Goal: Task Accomplishment & Management: Use online tool/utility

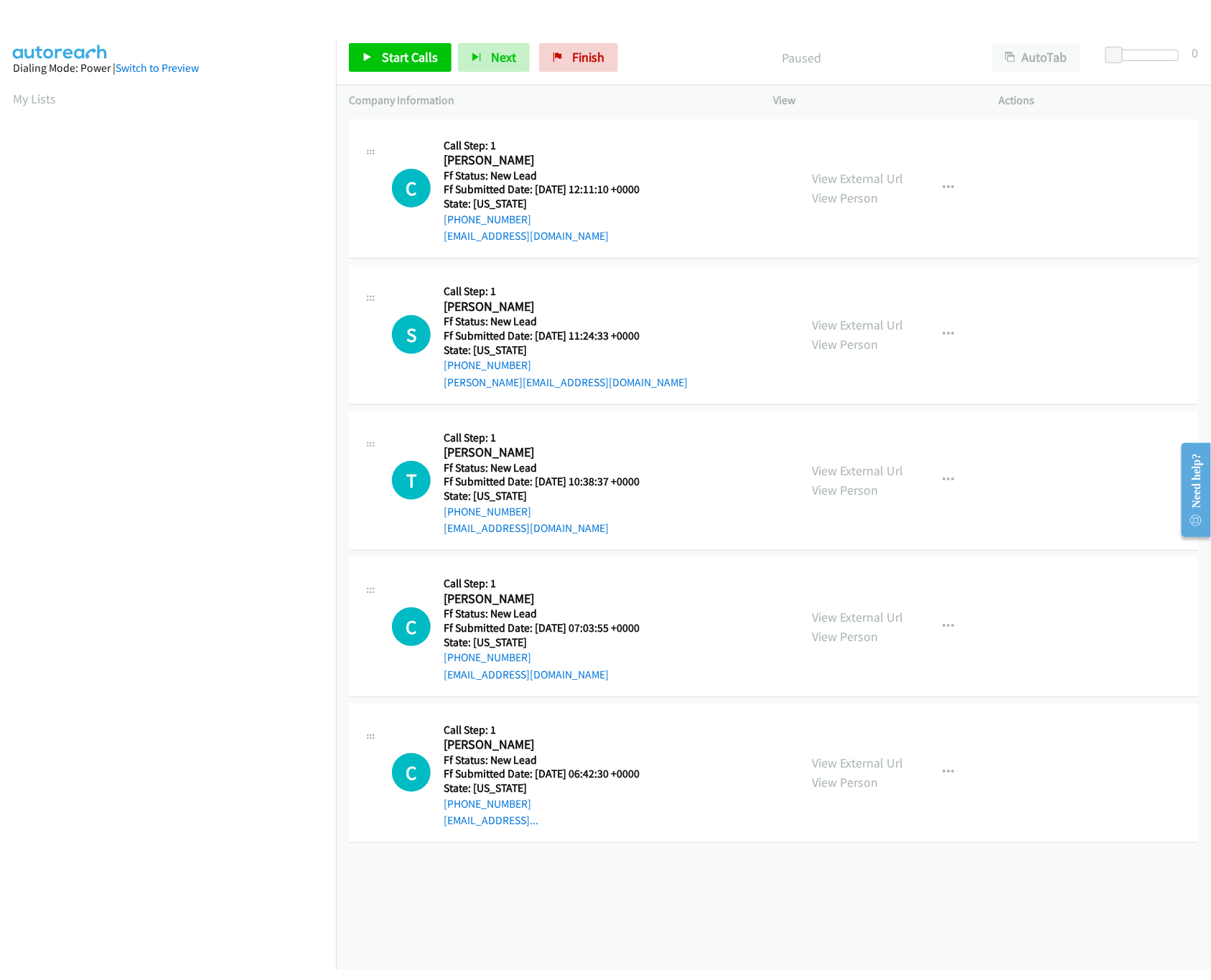
scroll to position [0, 5]
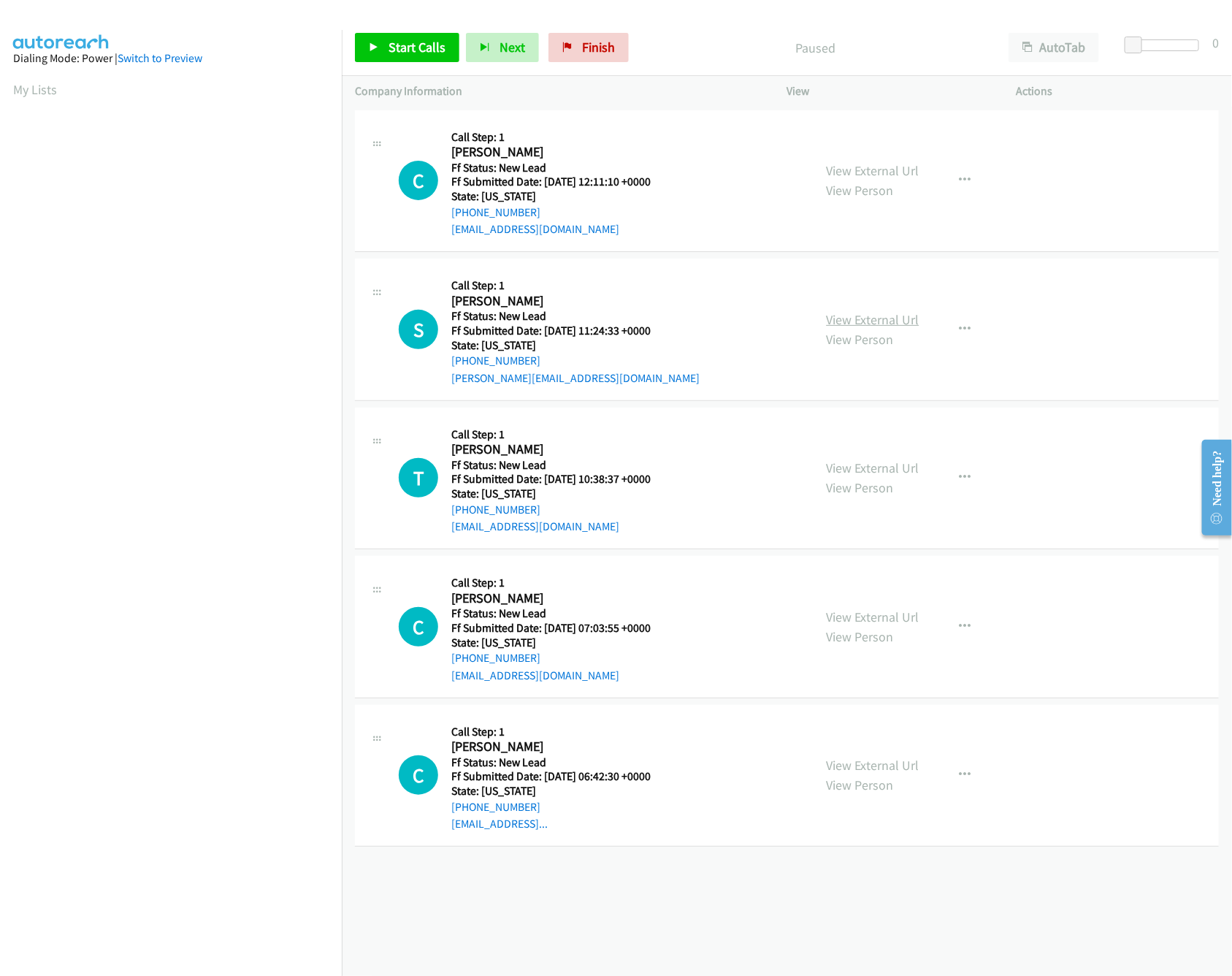
click at [884, 325] on link "View External Url" at bounding box center [873, 319] width 93 height 17
click at [846, 178] on link "View External Url" at bounding box center [873, 170] width 93 height 17
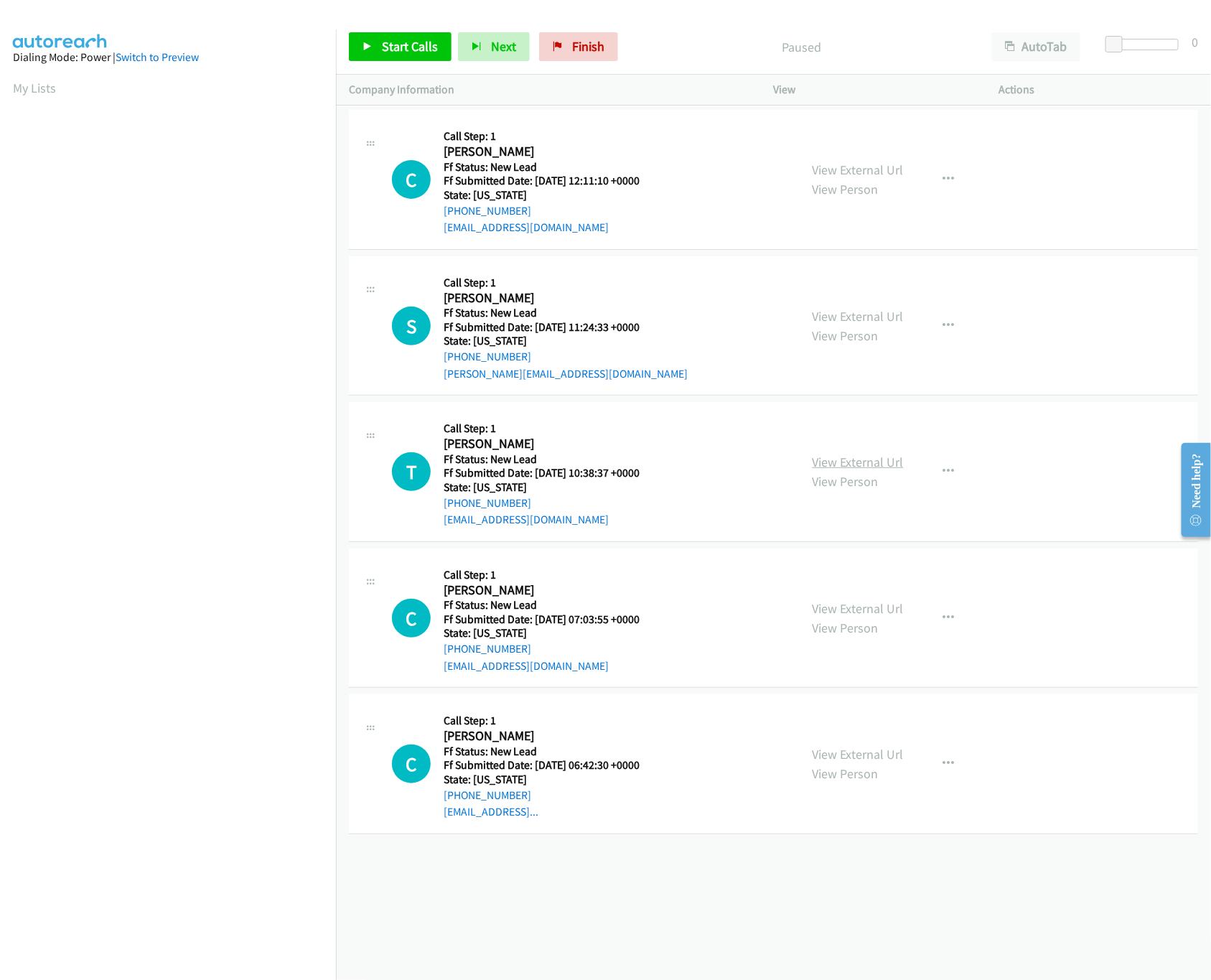
click at [837, 463] on link "View External Url" at bounding box center [858, 462] width 91 height 17
click at [849, 612] on link "View External Url" at bounding box center [858, 608] width 91 height 17
click at [889, 754] on link "View External Url" at bounding box center [858, 754] width 91 height 17
click at [390, 54] on span "Start Calls" at bounding box center [409, 46] width 56 height 17
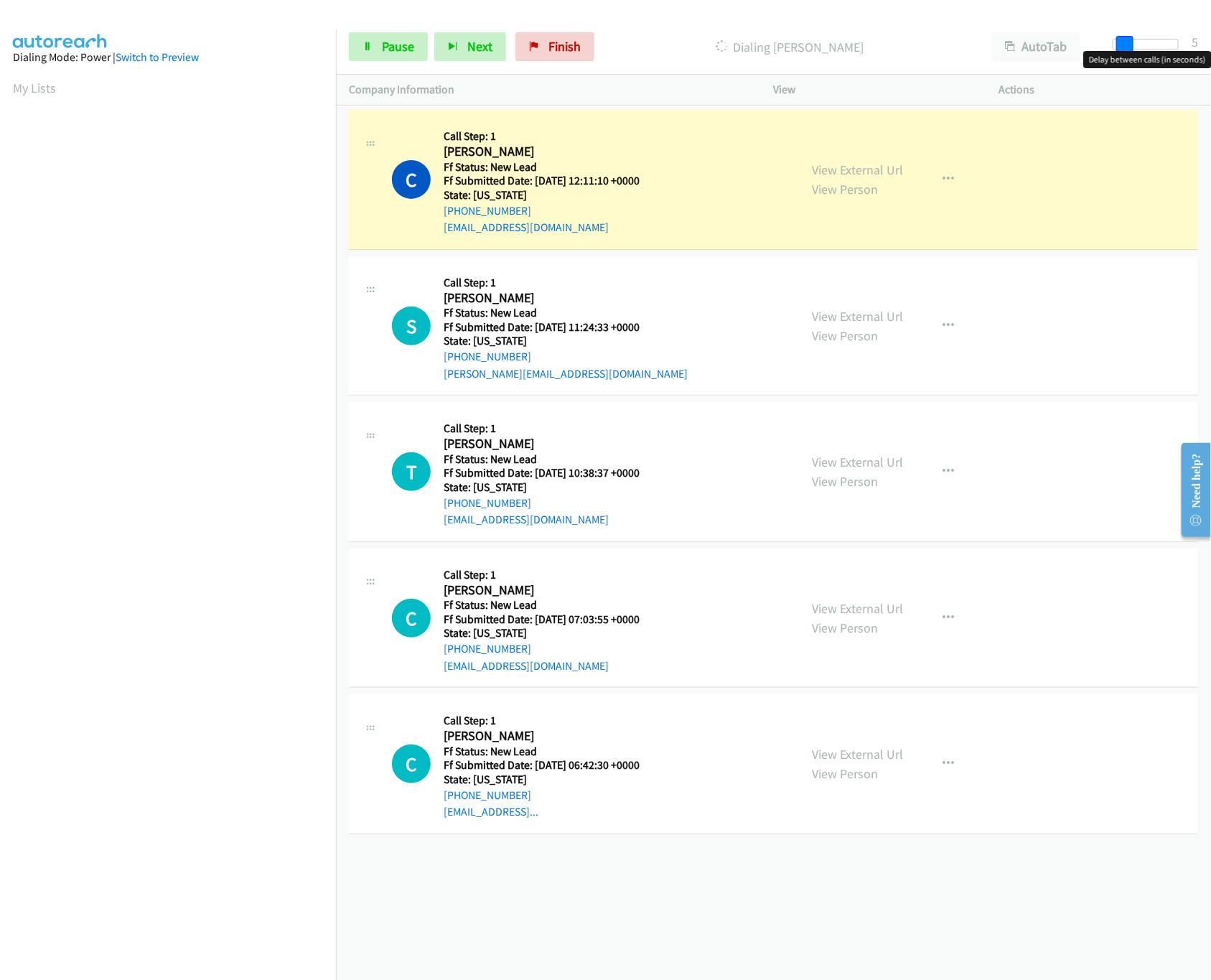
drag, startPoint x: 1110, startPoint y: 48, endPoint x: 1120, endPoint y: 47, distance: 10.0
click at [1120, 47] on span at bounding box center [1125, 44] width 17 height 17
click at [1125, 47] on span at bounding box center [1125, 44] width 17 height 17
click at [1127, 39] on span at bounding box center [1125, 44] width 17 height 17
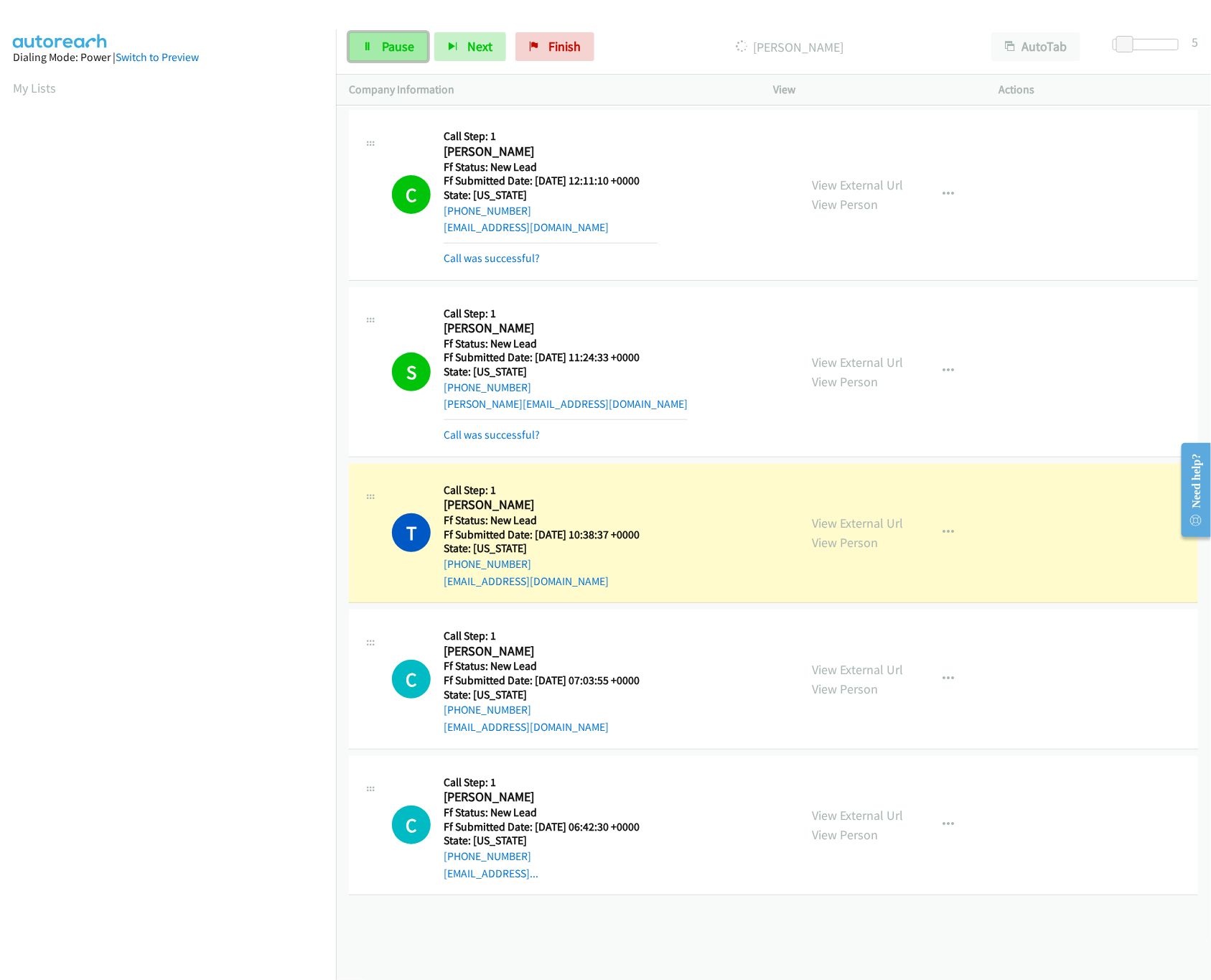
click at [390, 57] on link "Pause" at bounding box center [388, 46] width 79 height 28
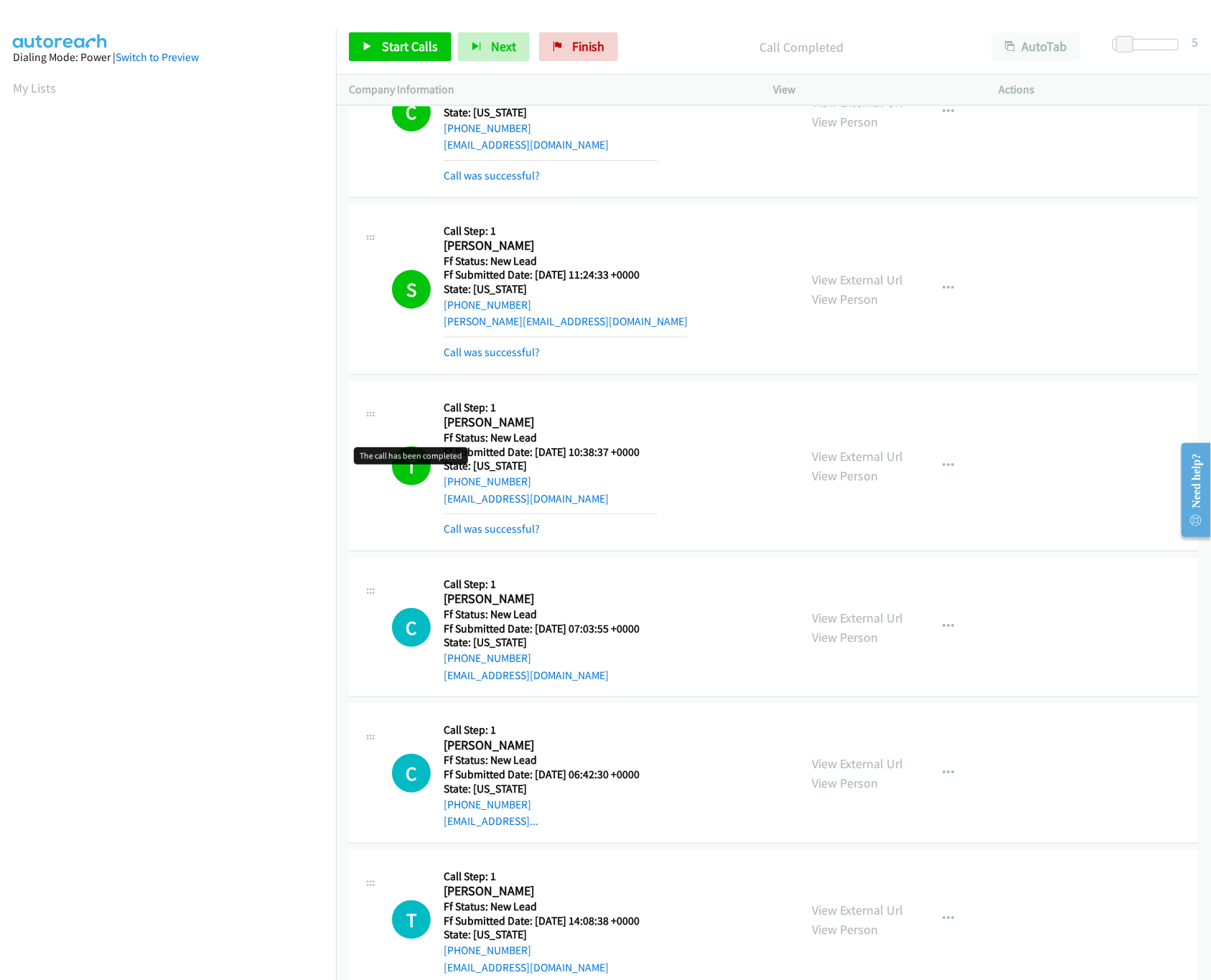
scroll to position [122, 0]
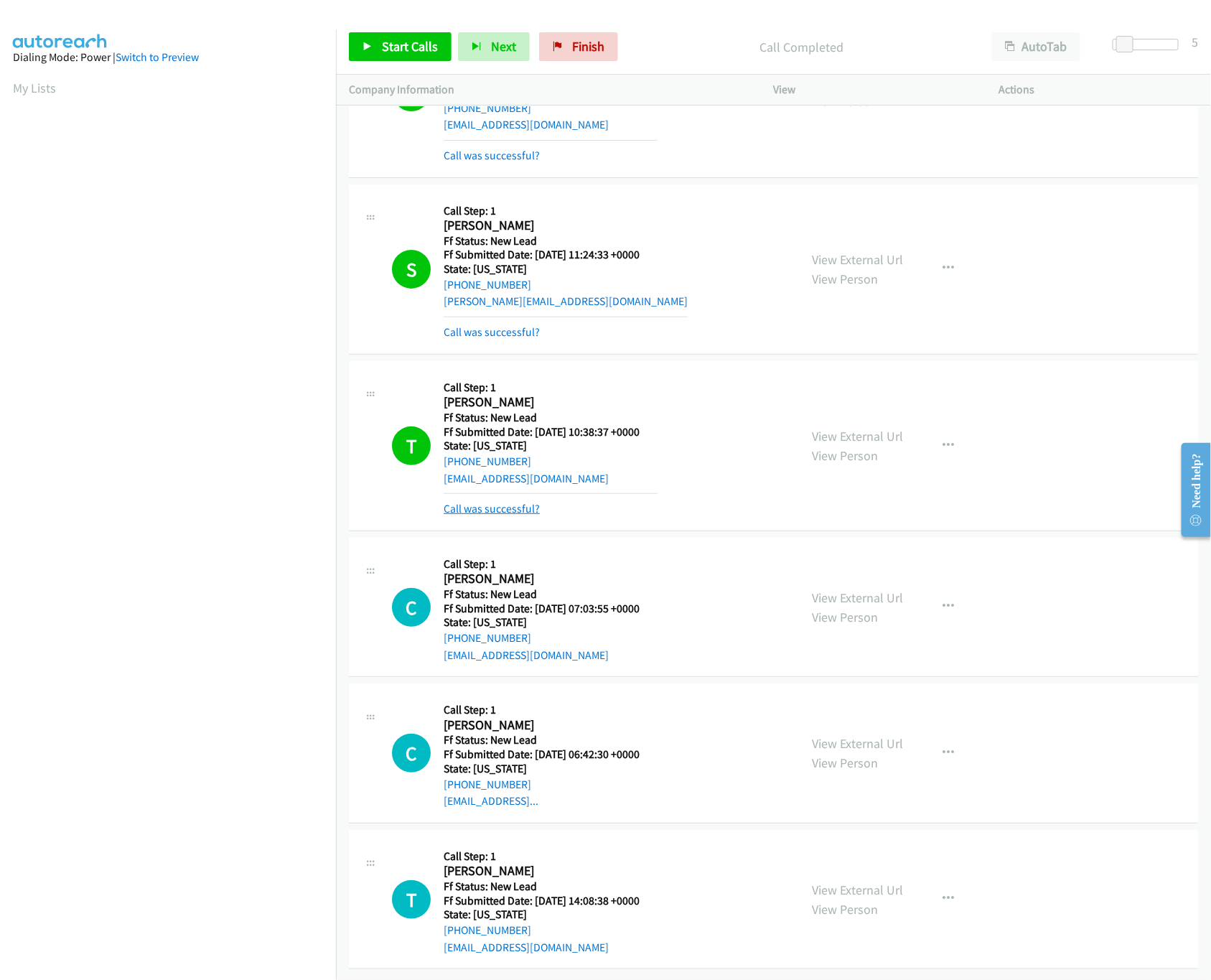
click at [483, 502] on link "Call was successful?" at bounding box center [492, 508] width 96 height 14
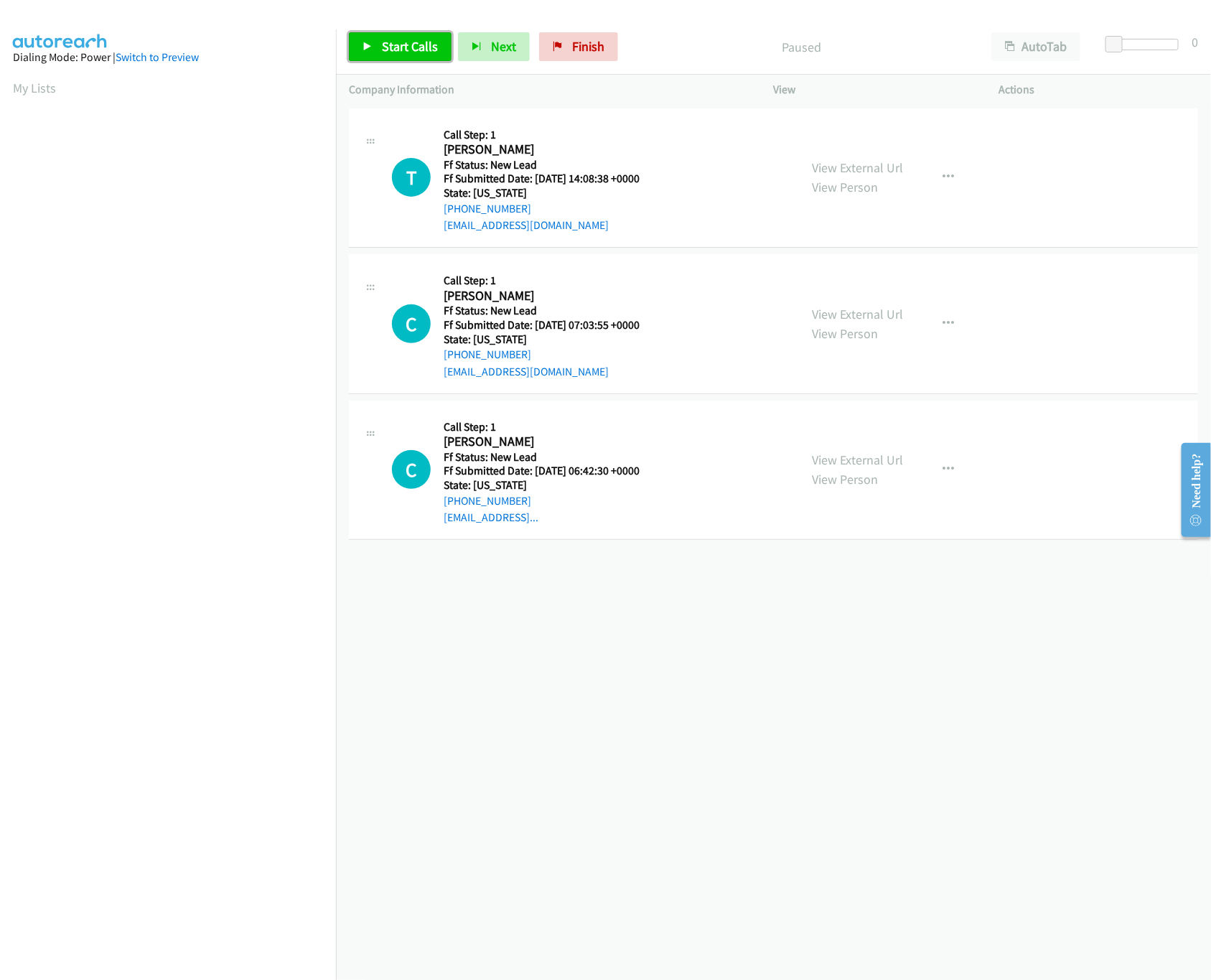
click at [373, 42] on link "Start Calls" at bounding box center [400, 46] width 103 height 28
click at [481, 671] on div "+1 415-964-1034 Call failed - Please reload the list and try again The Callbar …" at bounding box center [773, 542] width 875 height 875
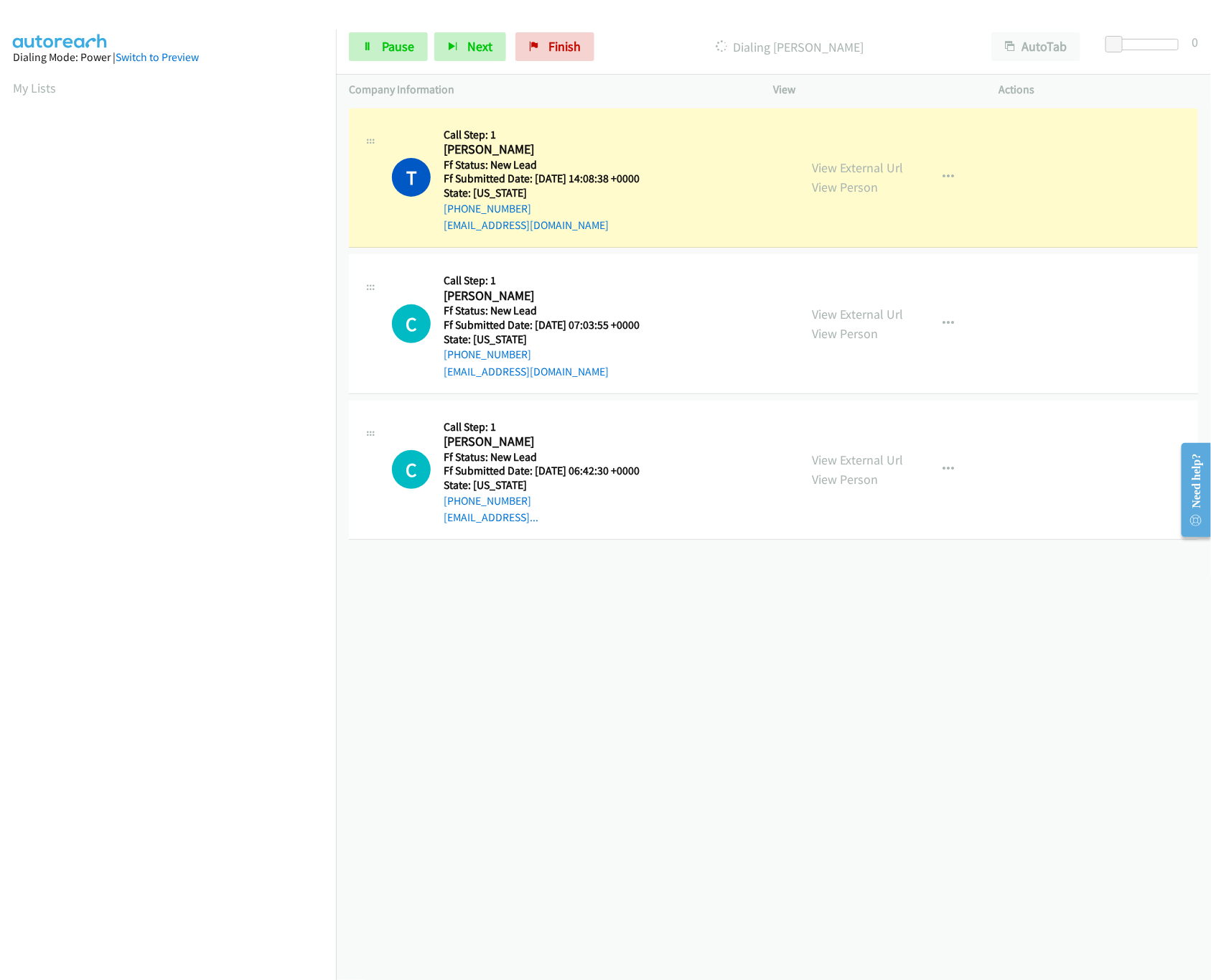
click at [538, 590] on div "+1 415-964-1034 Call failed - Please reload the list and try again The Callbar …" at bounding box center [773, 542] width 875 height 875
click at [846, 170] on link "View External Url" at bounding box center [858, 167] width 91 height 17
drag, startPoint x: 1114, startPoint y: 44, endPoint x: 1146, endPoint y: 41, distance: 32.1
click at [1123, 41] on span at bounding box center [1114, 44] width 17 height 17
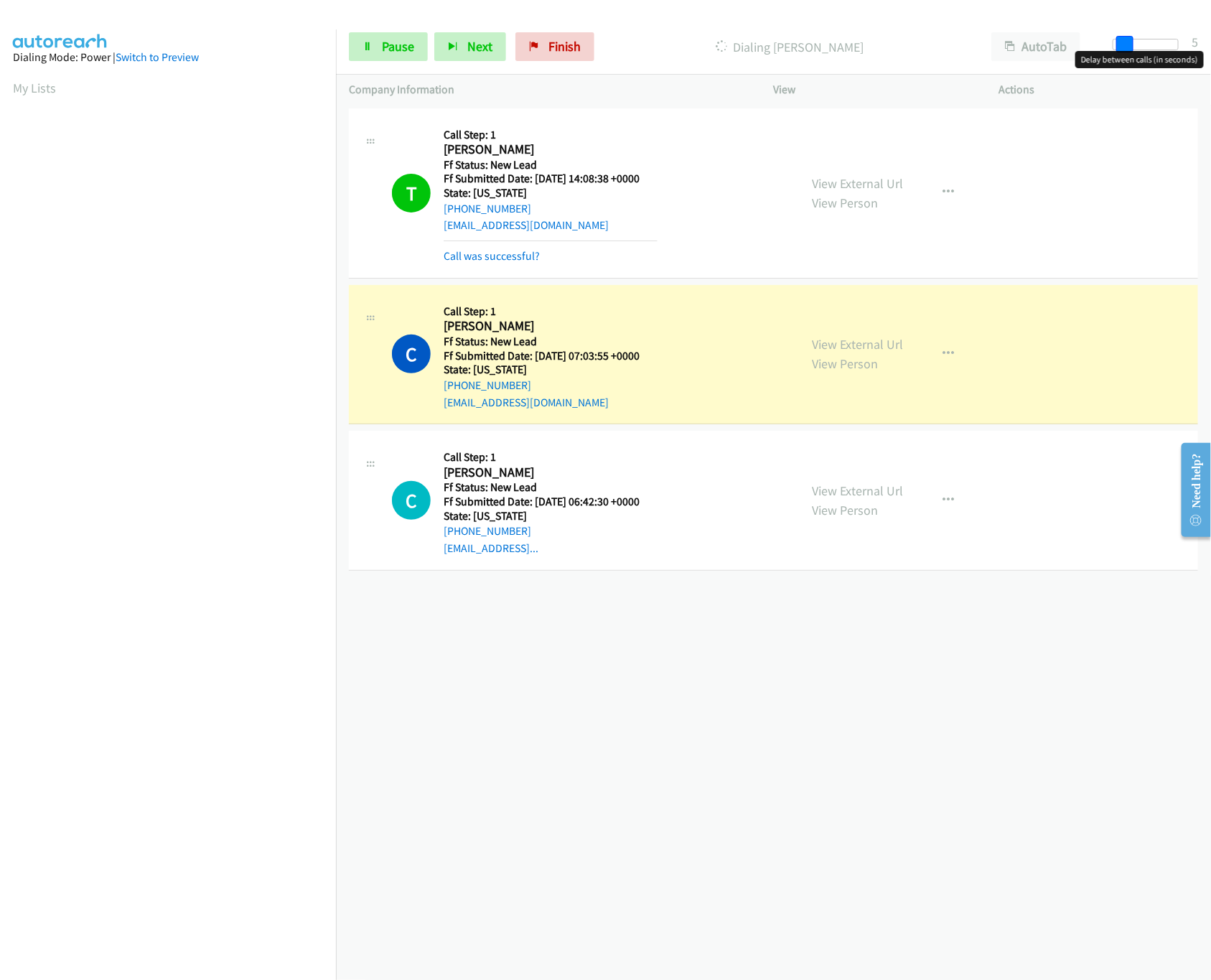
drag, startPoint x: 1143, startPoint y: 43, endPoint x: 1118, endPoint y: 43, distance: 25.0
click at [1118, 43] on span at bounding box center [1125, 44] width 17 height 17
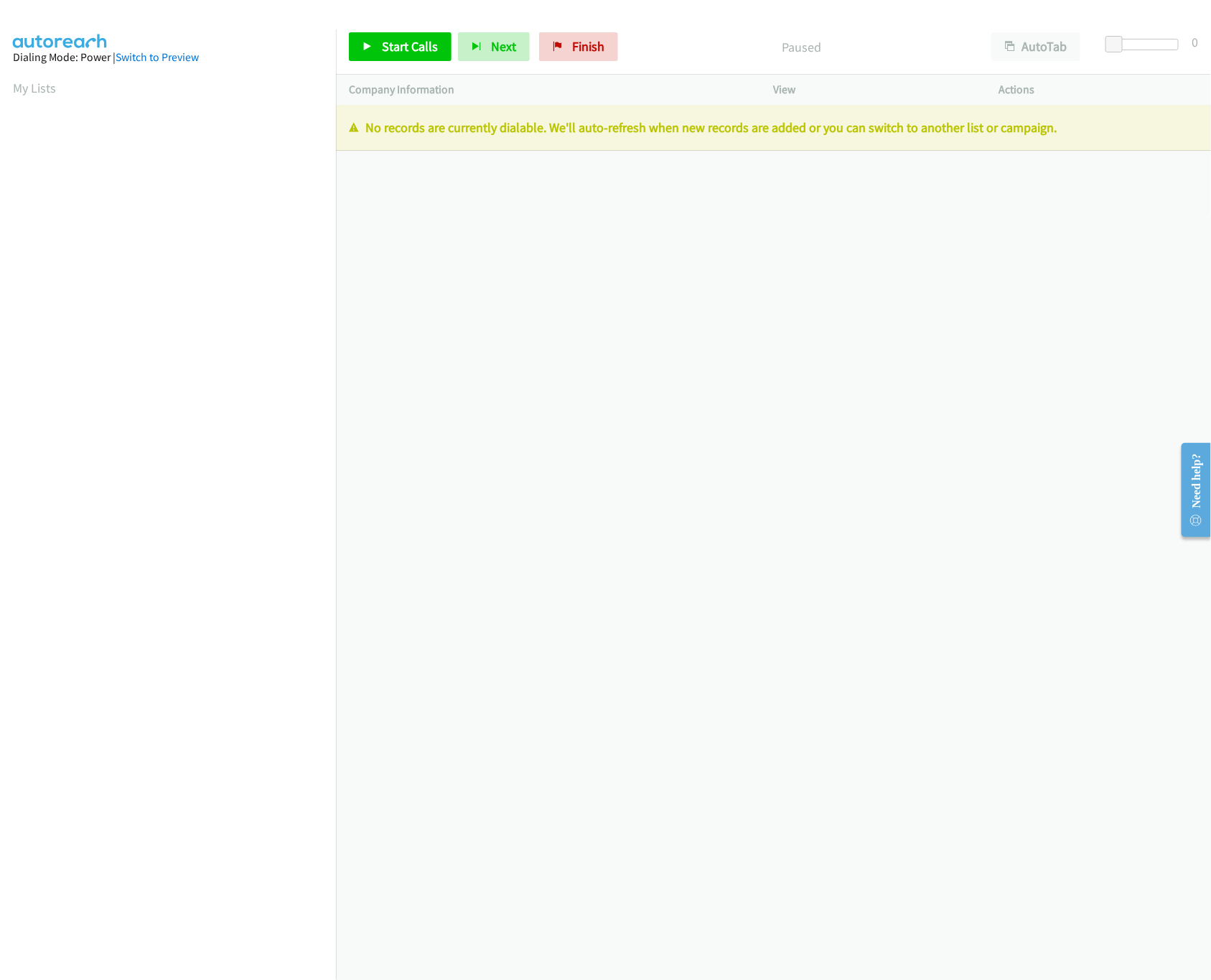
click at [497, 384] on div "+1 415-964-1034 Call failed - Please reload the list and try again The Callbar …" at bounding box center [773, 542] width 875 height 875
drag, startPoint x: 762, startPoint y: 406, endPoint x: 545, endPoint y: 57, distance: 411.0
click at [722, 376] on div "+1 415-964-1034 Call failed - Please reload the list and try again The Callbar …" at bounding box center [773, 542] width 875 height 875
click at [576, 28] on div "Start Calls Pause Next Finish Paused AutoTab AutoTab 0" at bounding box center [773, 47] width 875 height 55
click at [576, 50] on span "Finish" at bounding box center [588, 46] width 32 height 17
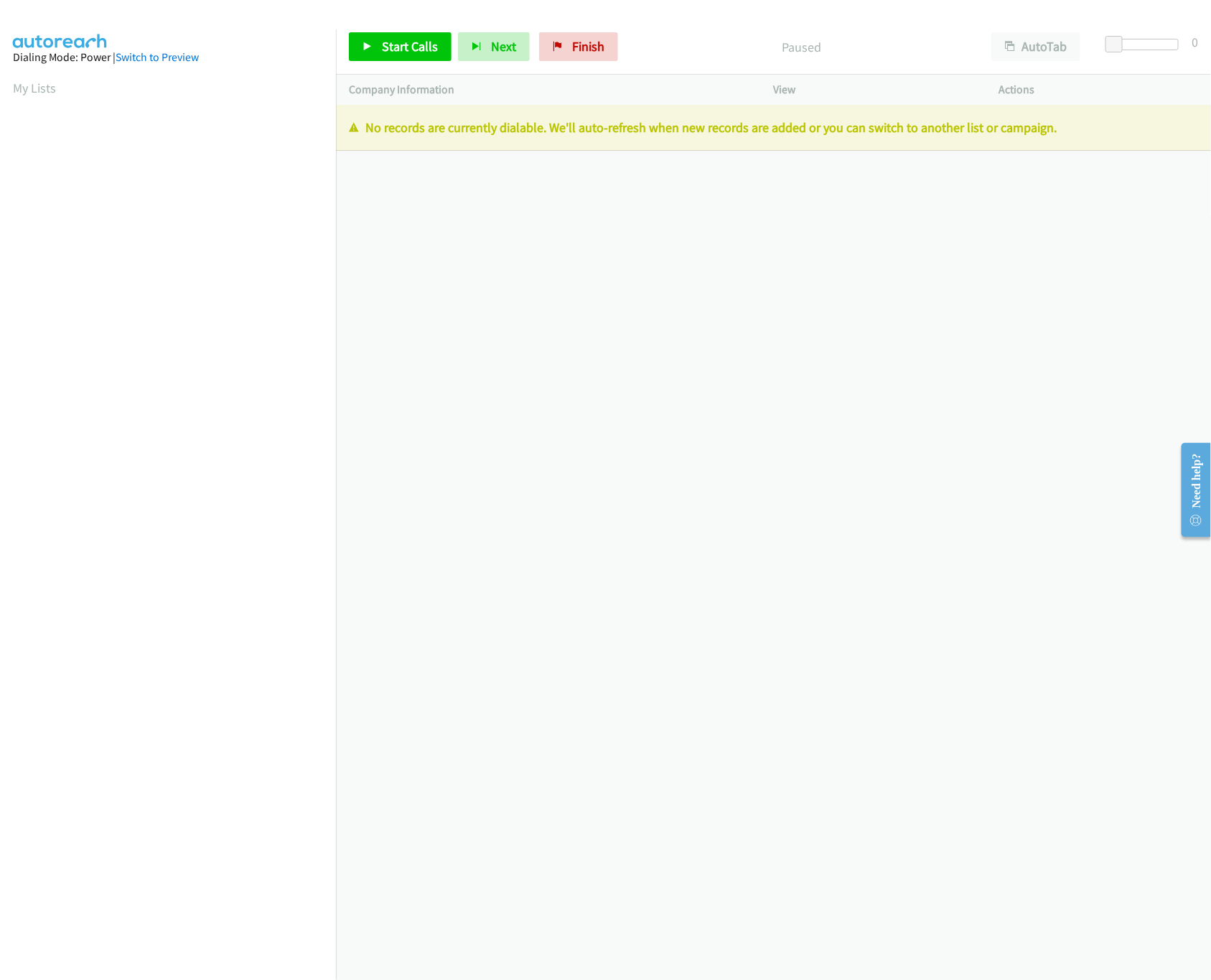
click at [690, 79] on div "Company Information" at bounding box center [548, 90] width 425 height 30
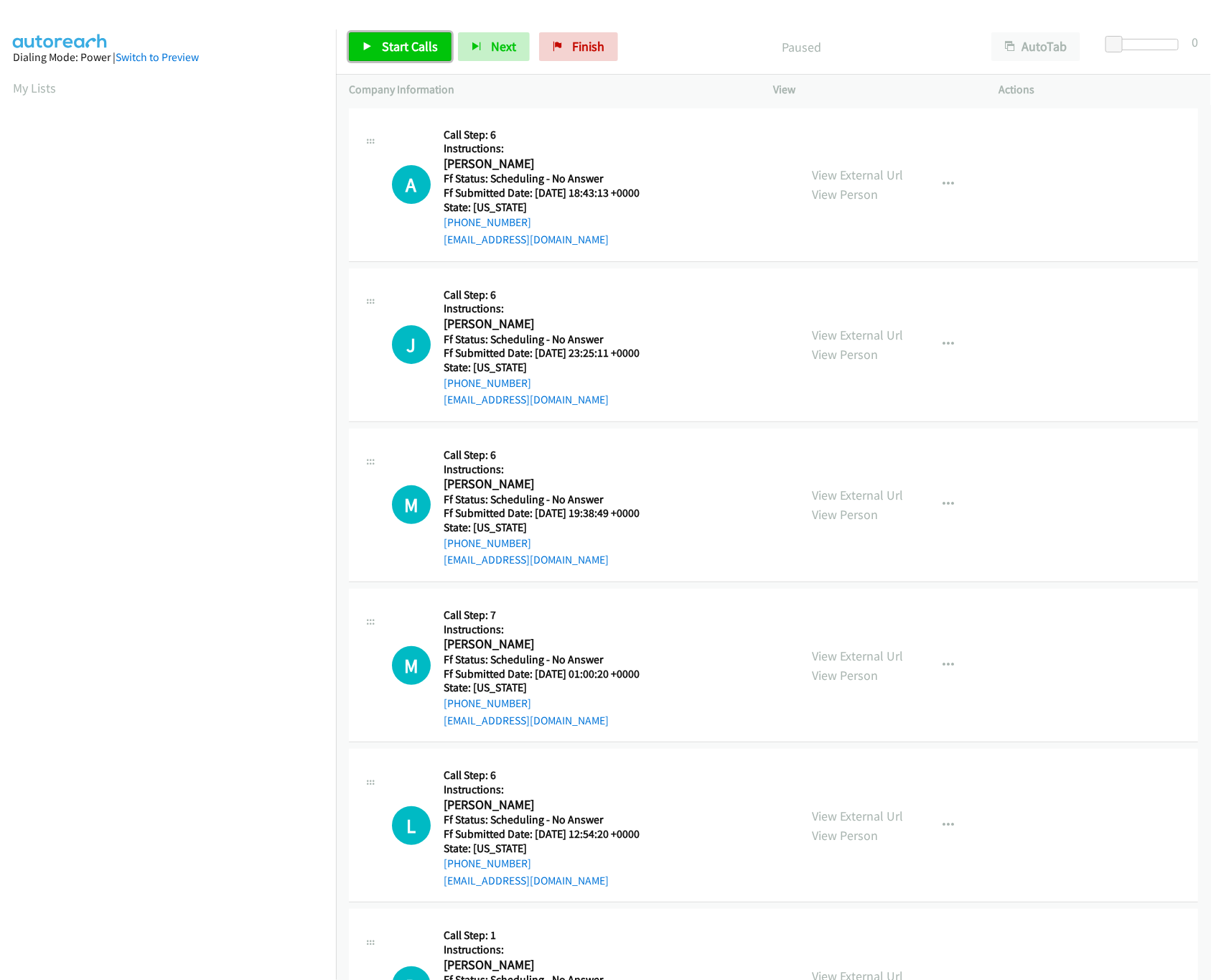
click at [368, 52] on link "Start Calls" at bounding box center [400, 46] width 103 height 28
click at [367, 58] on link "Pause" at bounding box center [388, 46] width 79 height 28
click at [408, 46] on span "Start Calls" at bounding box center [409, 46] width 56 height 17
click at [837, 173] on link "View External Url" at bounding box center [858, 175] width 91 height 17
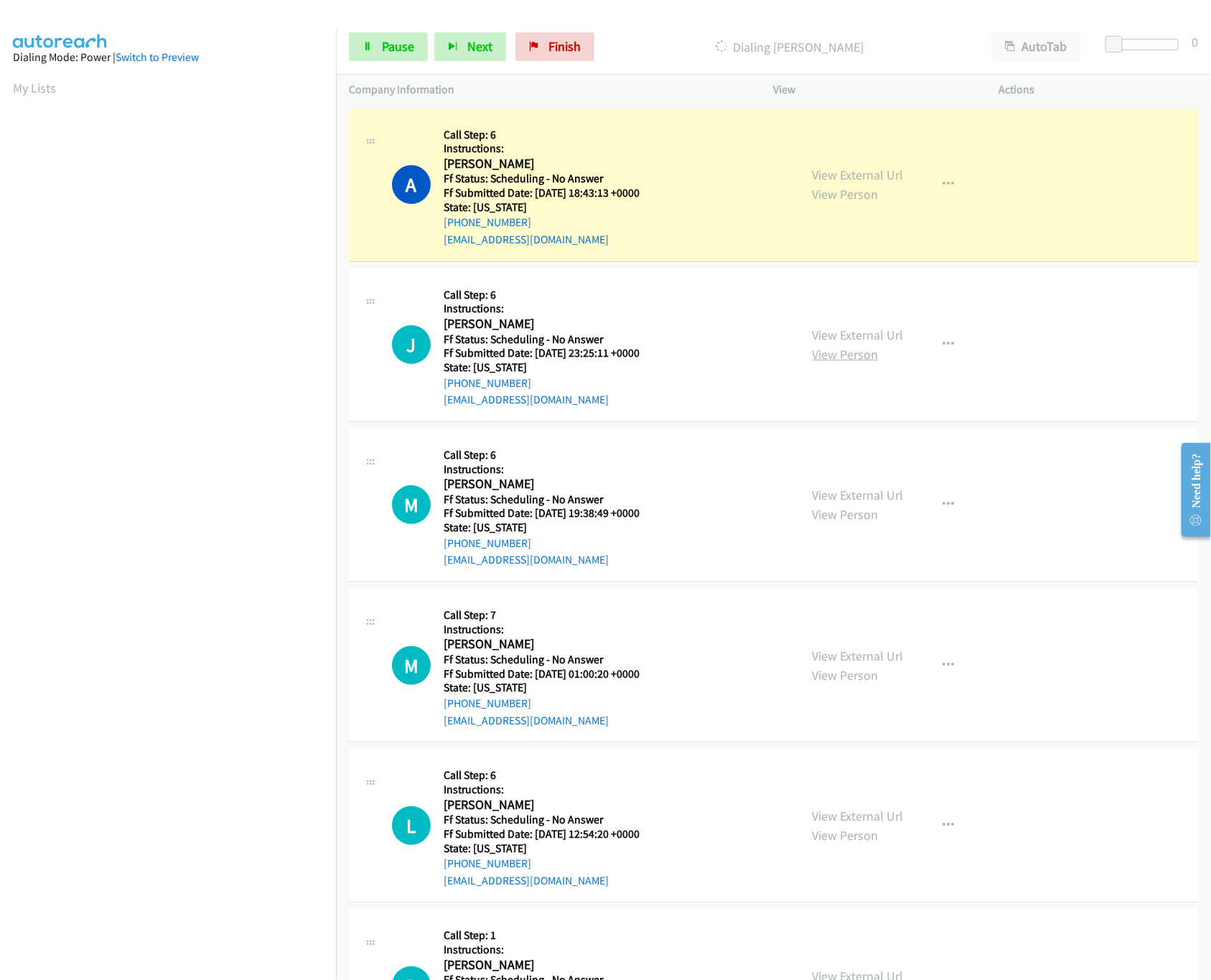
click at [851, 347] on link "View Person" at bounding box center [845, 354] width 66 height 17
click at [873, 323] on div "View External Url View Person View External Url Email Schedule/Manage Callback …" at bounding box center [918, 344] width 238 height 127
click at [859, 351] on link "View Person" at bounding box center [845, 354] width 66 height 17
click at [864, 341] on link "View External Url" at bounding box center [858, 335] width 91 height 17
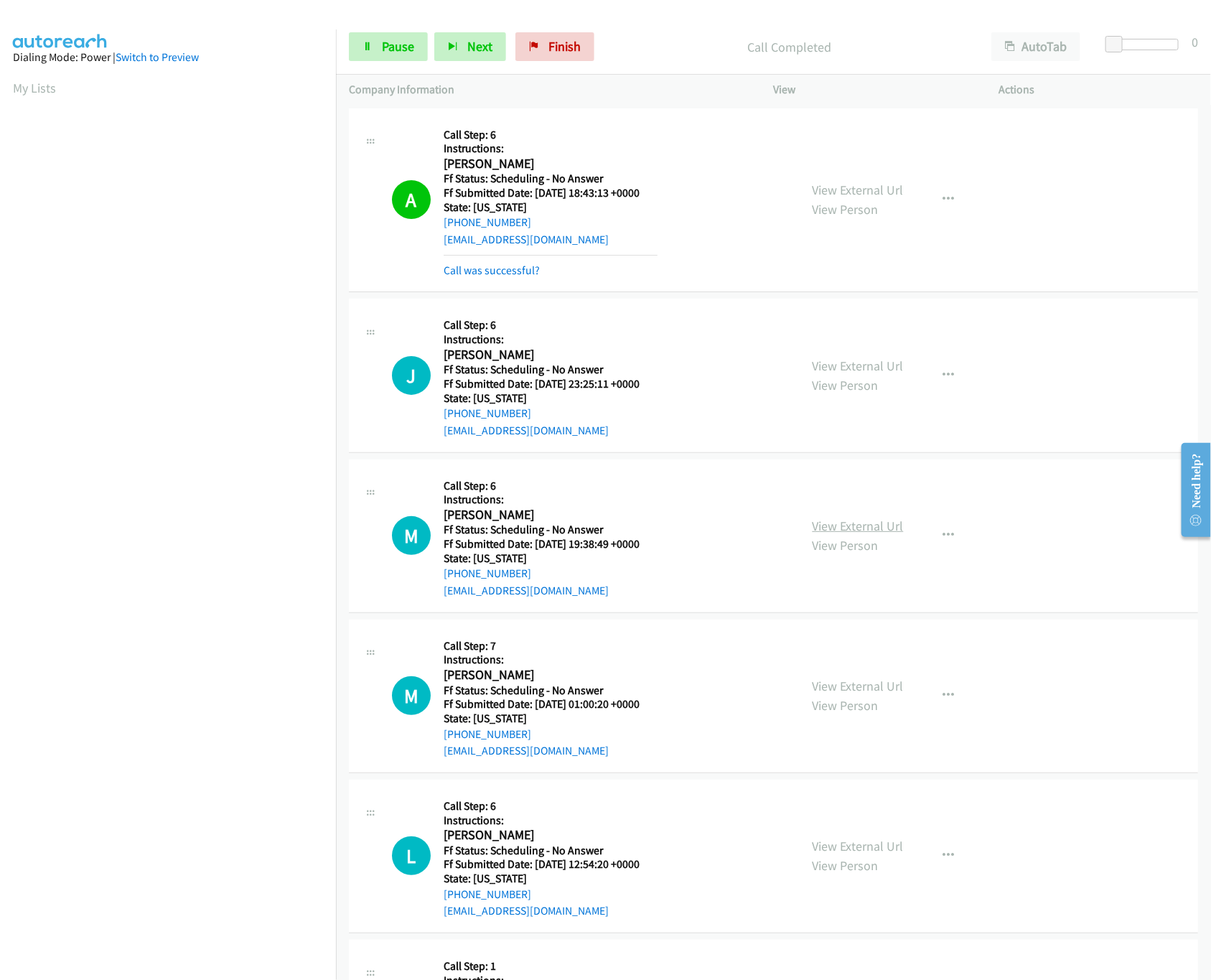
click at [886, 531] on link "View External Url" at bounding box center [858, 526] width 91 height 17
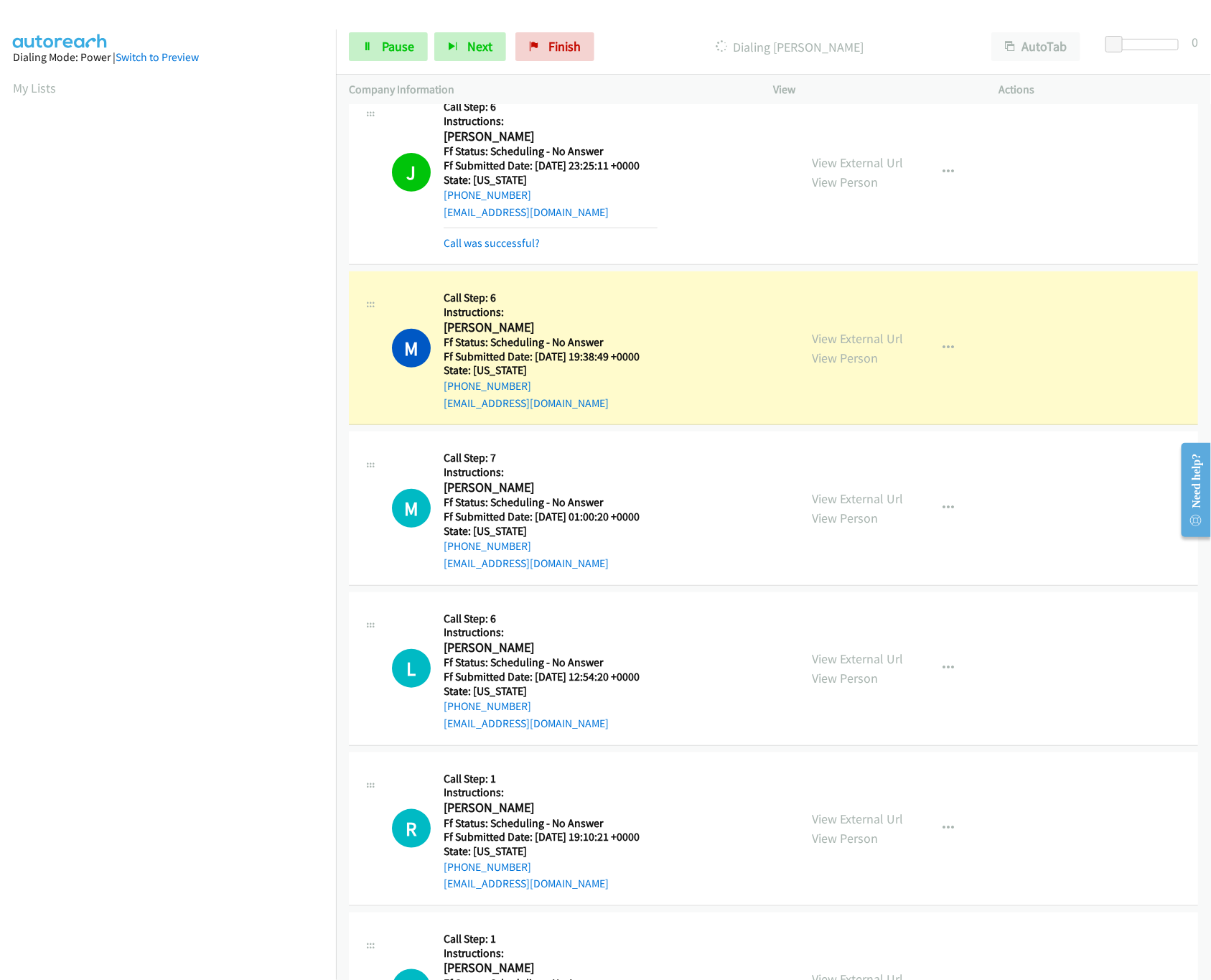
scroll to position [431, 0]
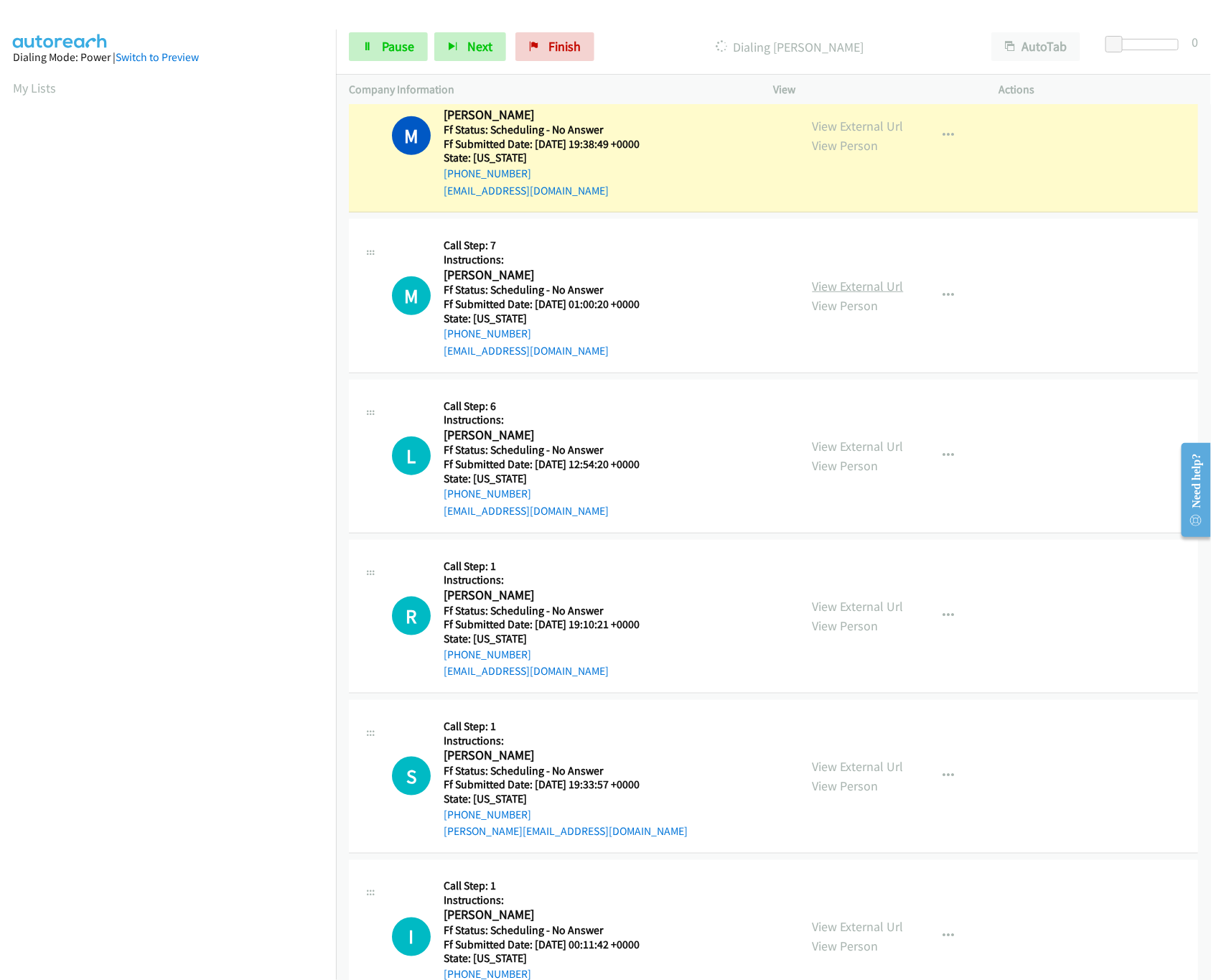
click at [829, 289] on link "View External Url" at bounding box center [858, 286] width 91 height 17
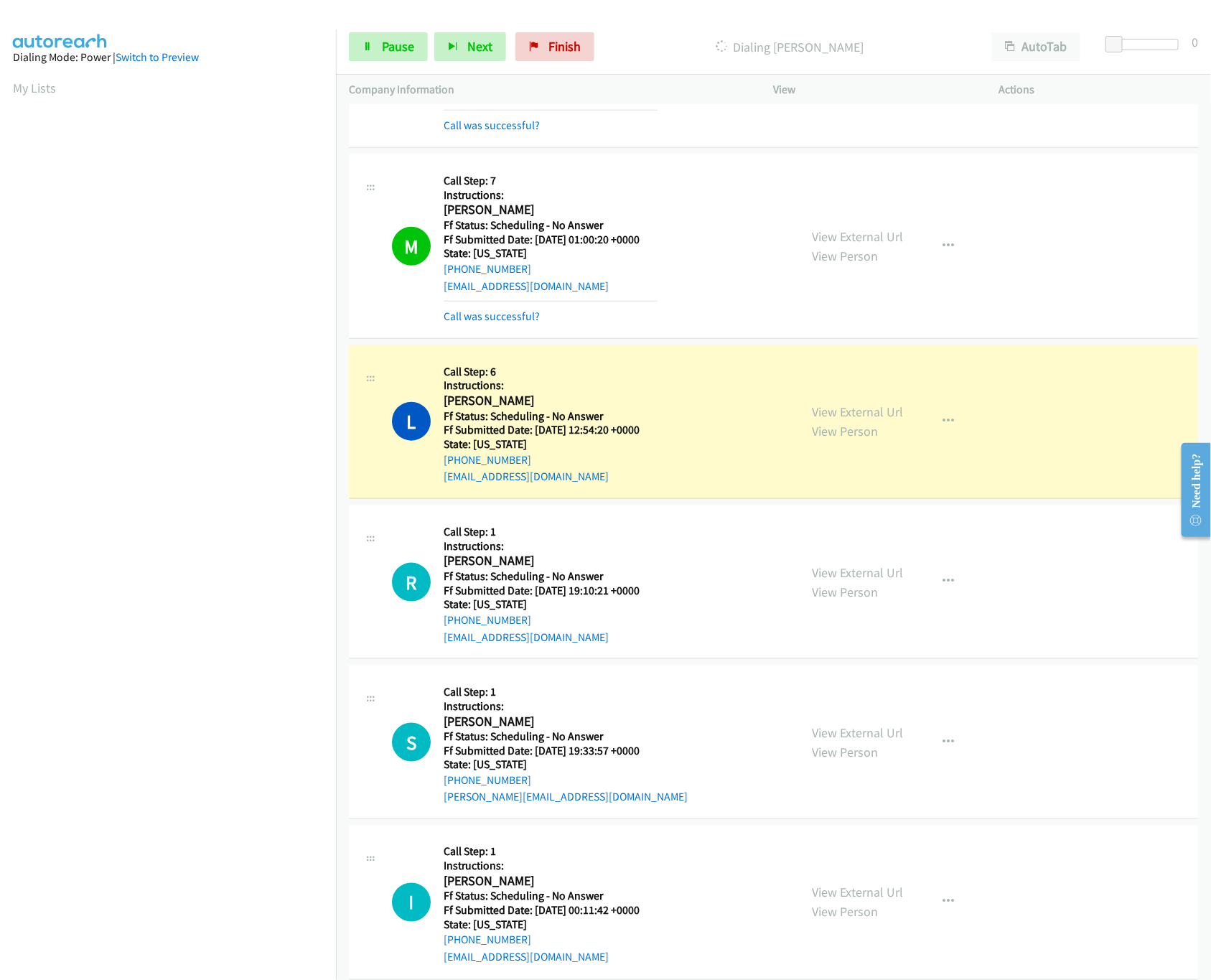
scroll to position [574, 0]
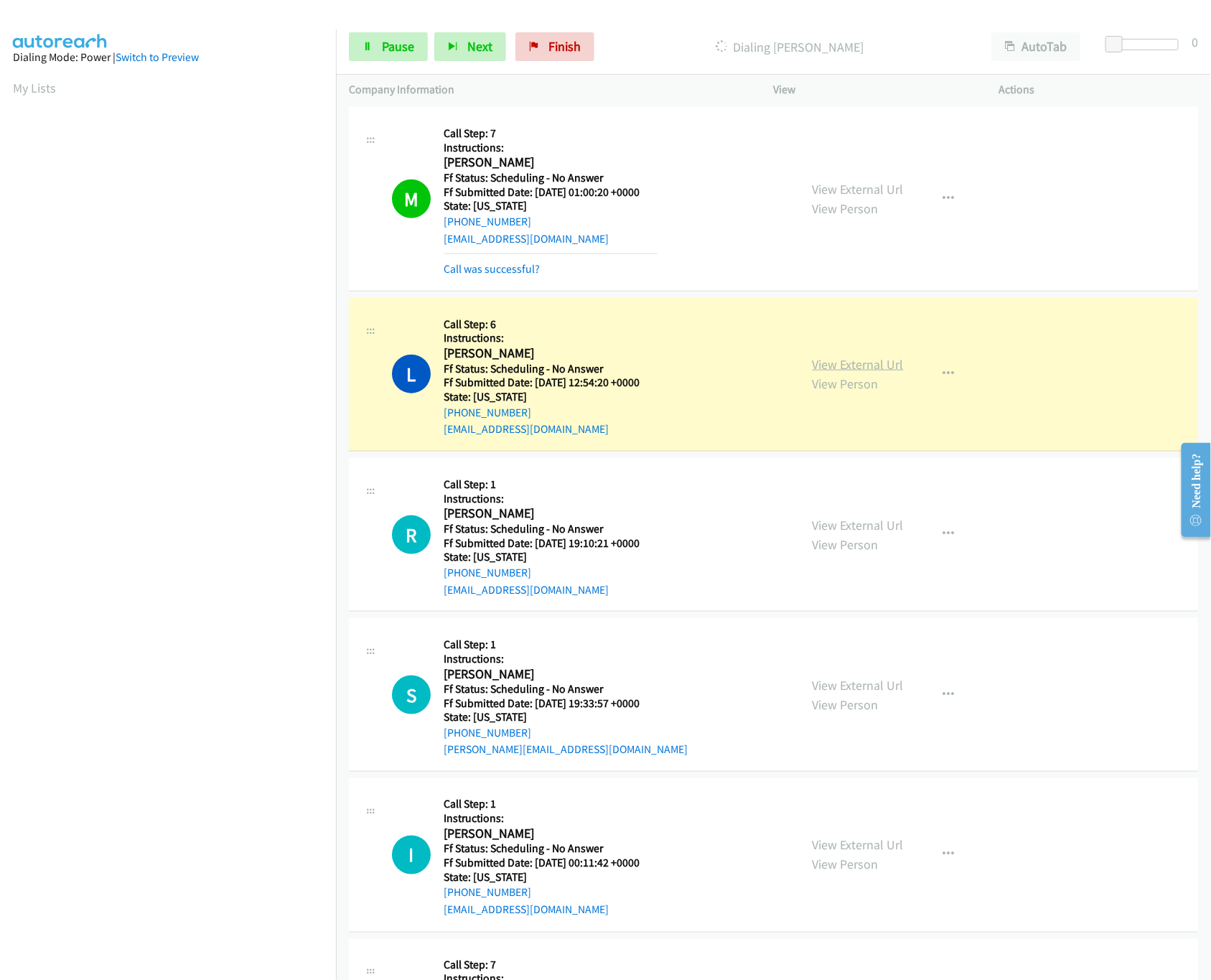
click at [870, 368] on link "View External Url" at bounding box center [858, 364] width 91 height 17
click at [856, 526] on link "View External Url" at bounding box center [858, 525] width 91 height 17
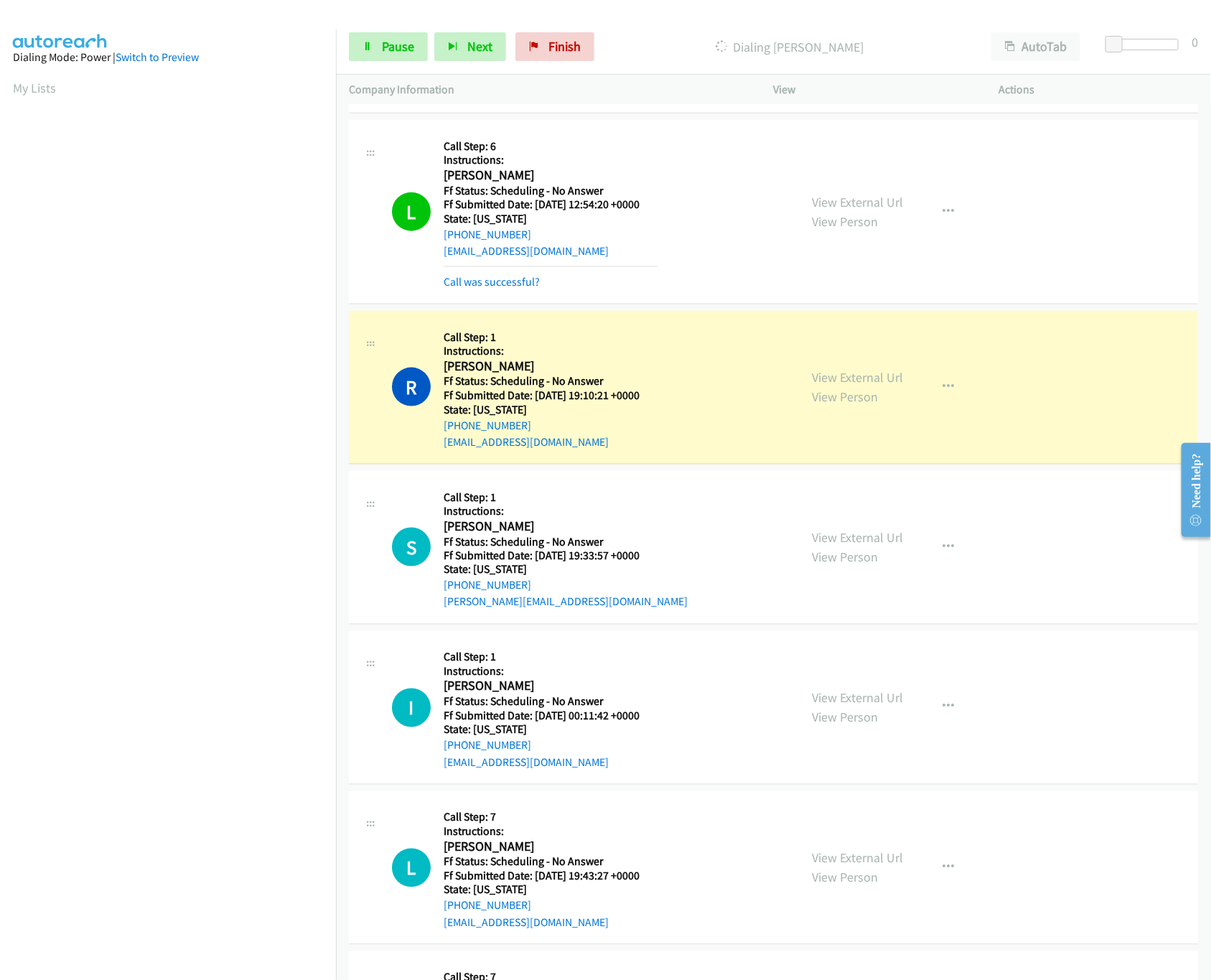
scroll to position [861, 0]
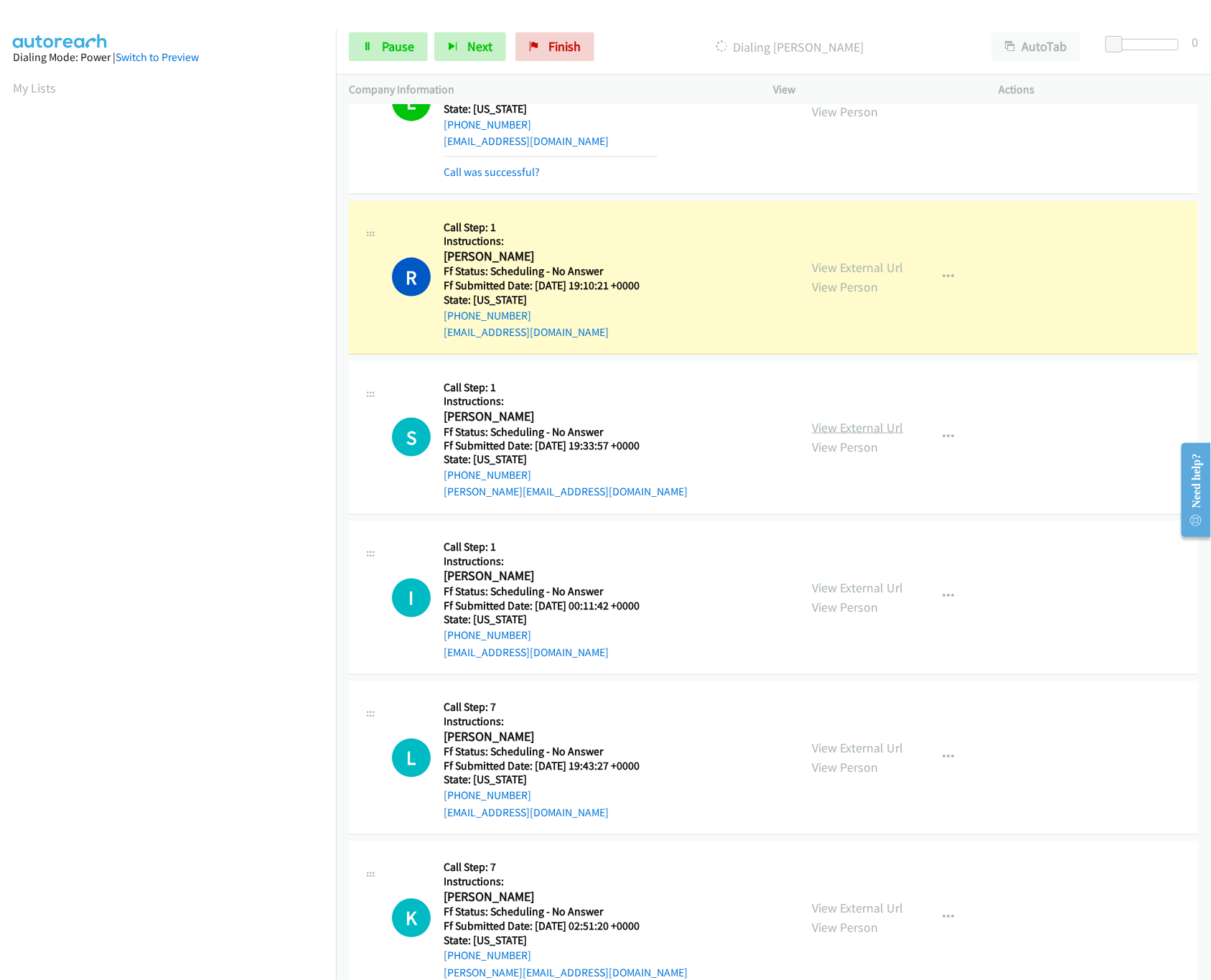
click at [848, 431] on link "View External Url" at bounding box center [858, 427] width 91 height 17
click at [838, 588] on link "View External Url" at bounding box center [858, 588] width 91 height 17
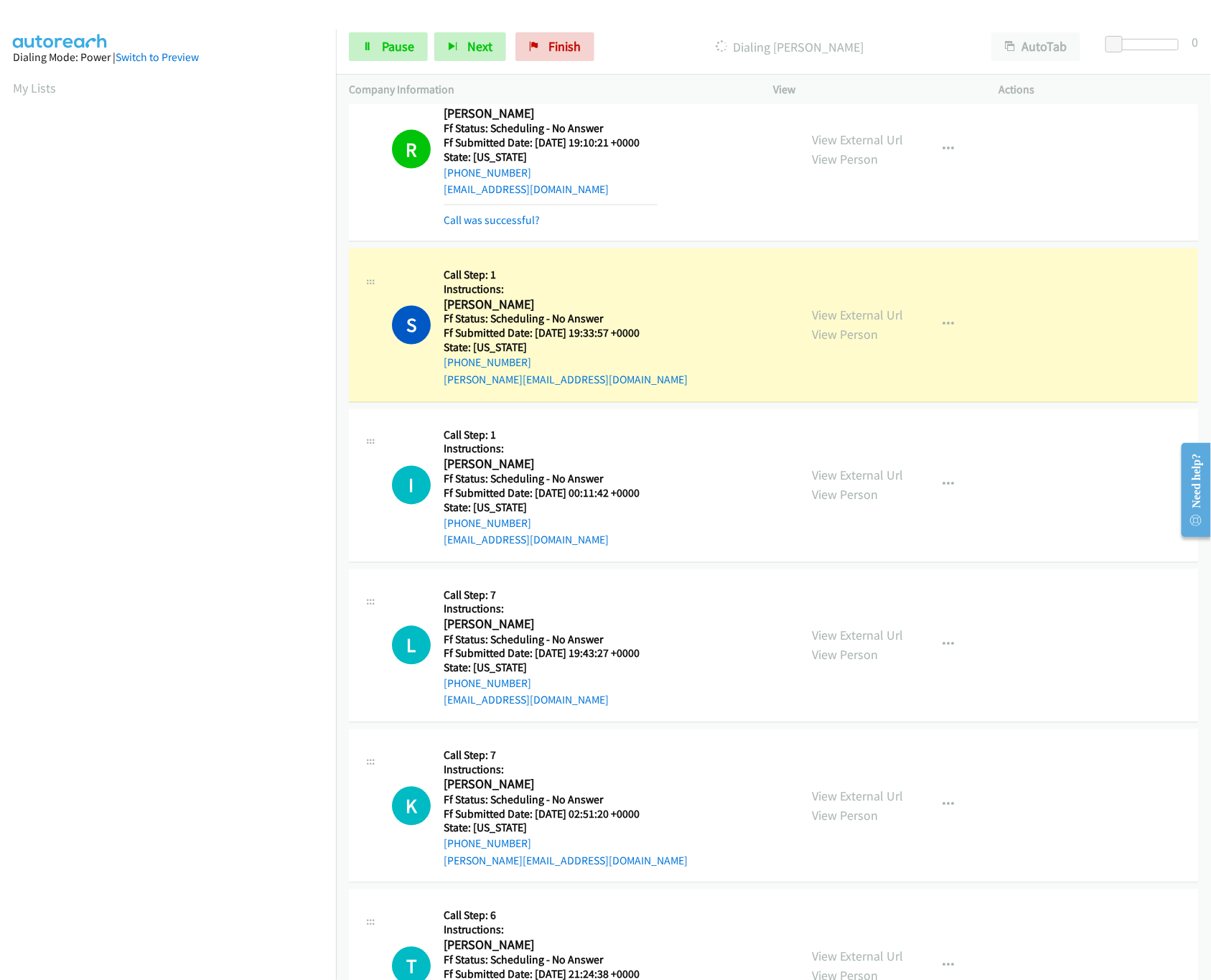
scroll to position [1148, 0]
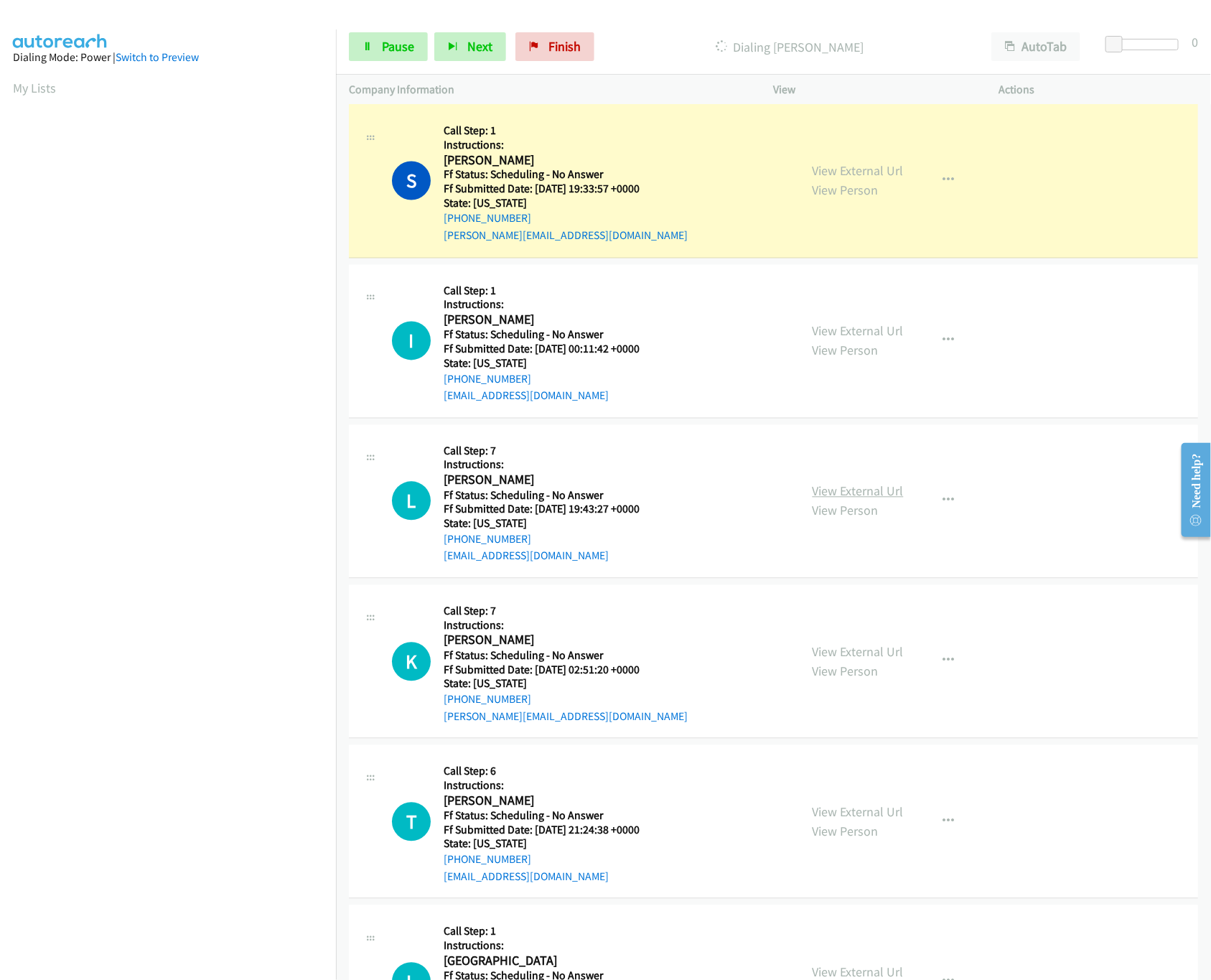
click at [864, 495] on link "View External Url" at bounding box center [858, 491] width 91 height 17
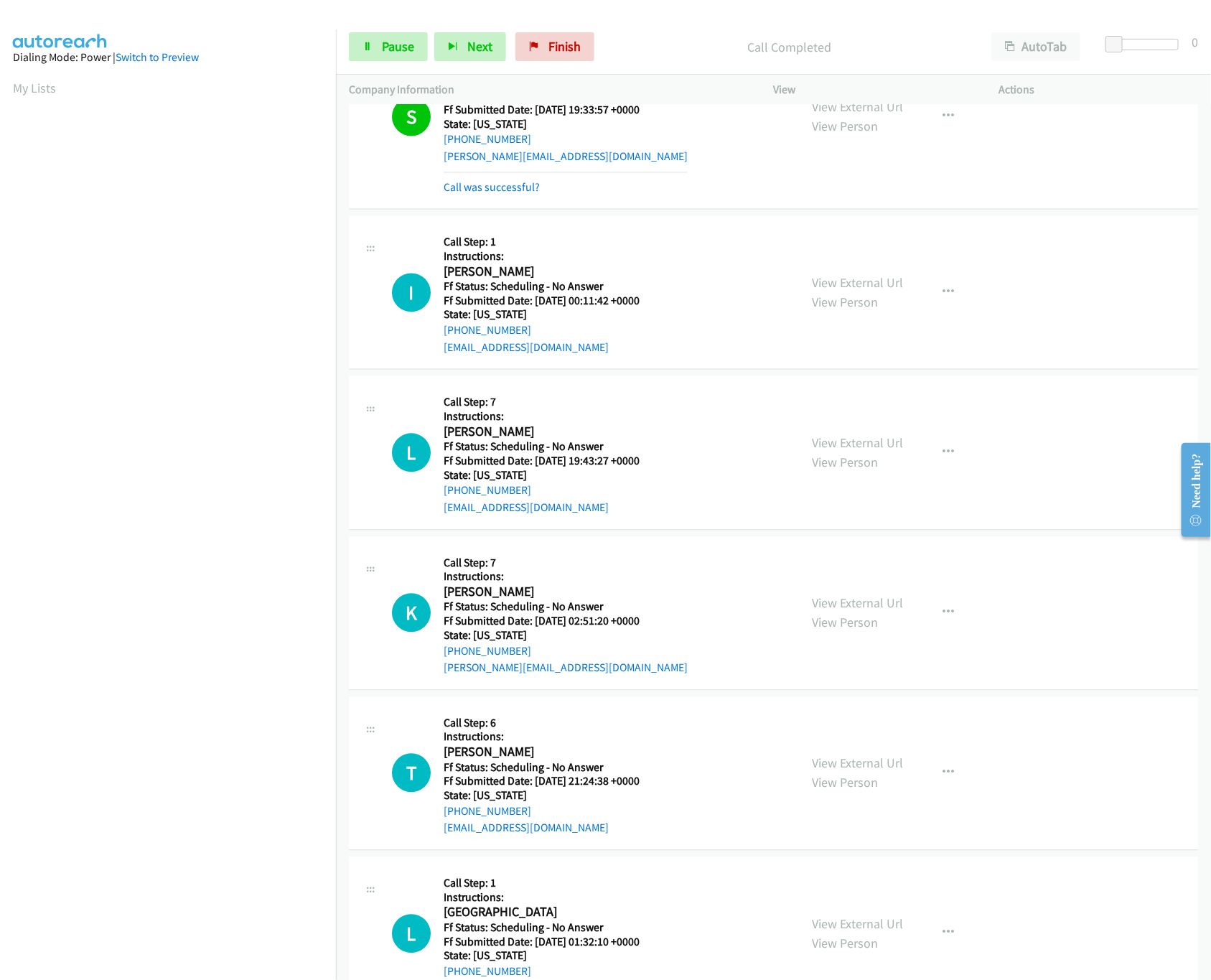
scroll to position [1292, 0]
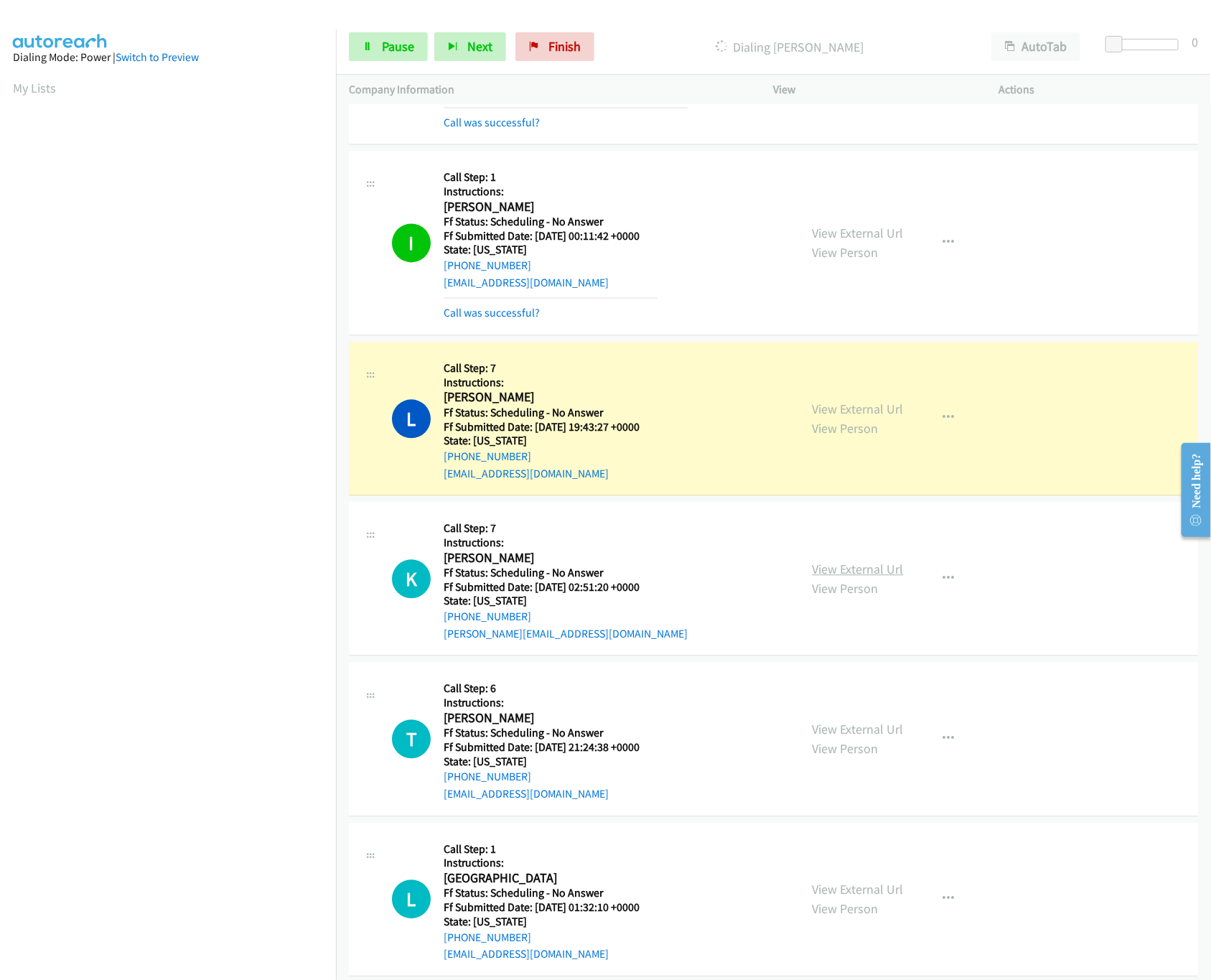
click at [857, 572] on link "View External Url" at bounding box center [858, 569] width 91 height 17
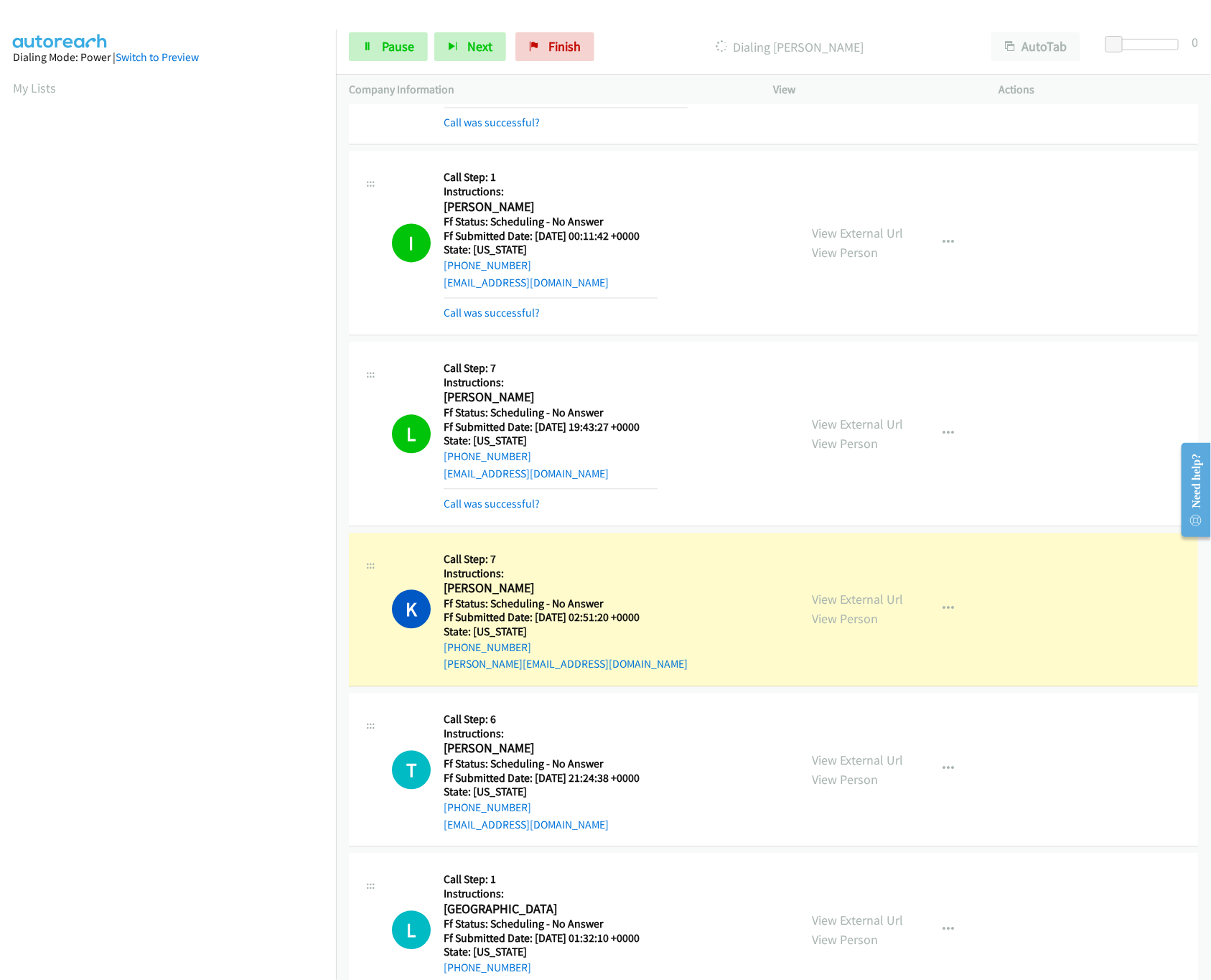
scroll to position [1723, 0]
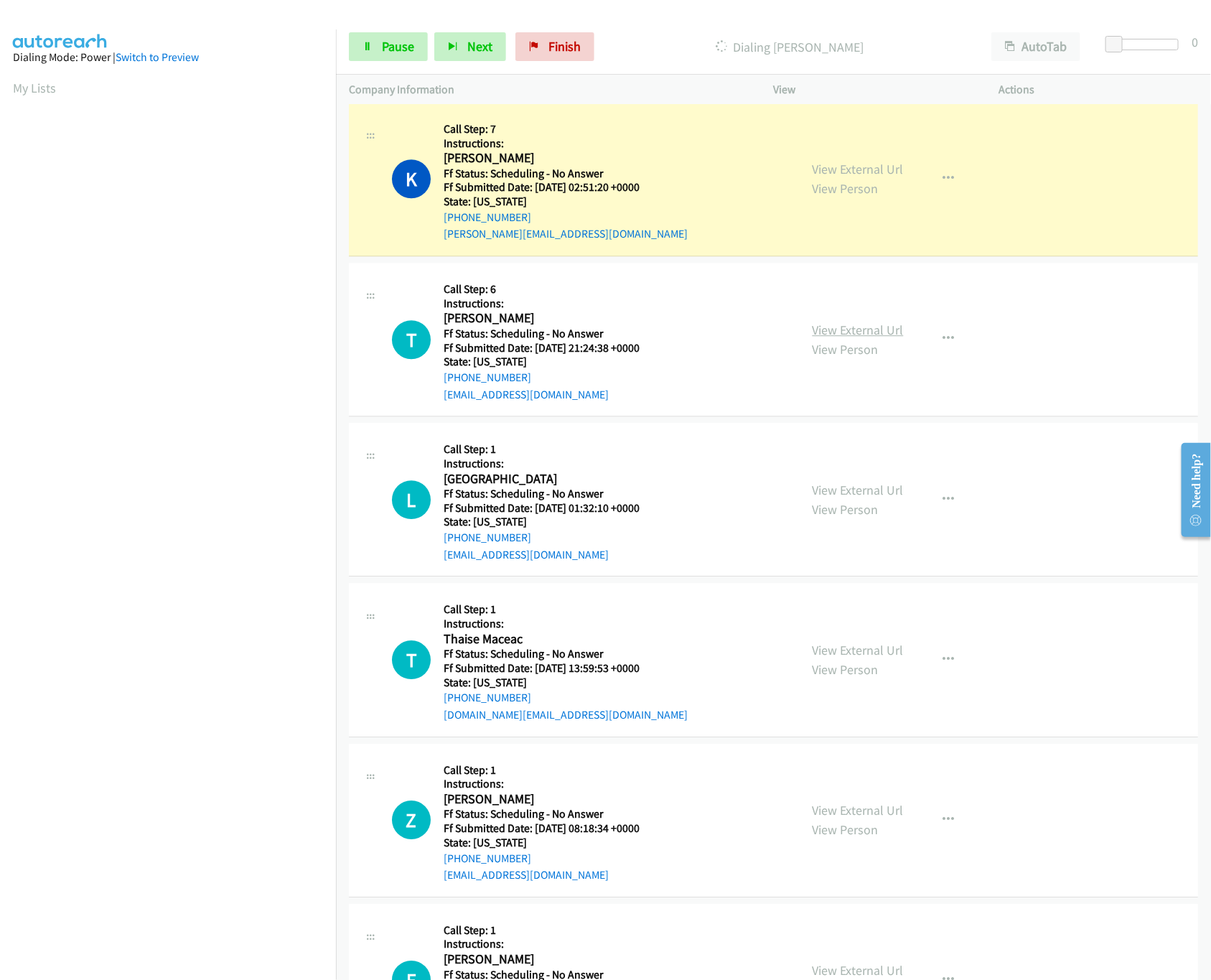
click at [883, 333] on link "View External Url" at bounding box center [858, 330] width 91 height 17
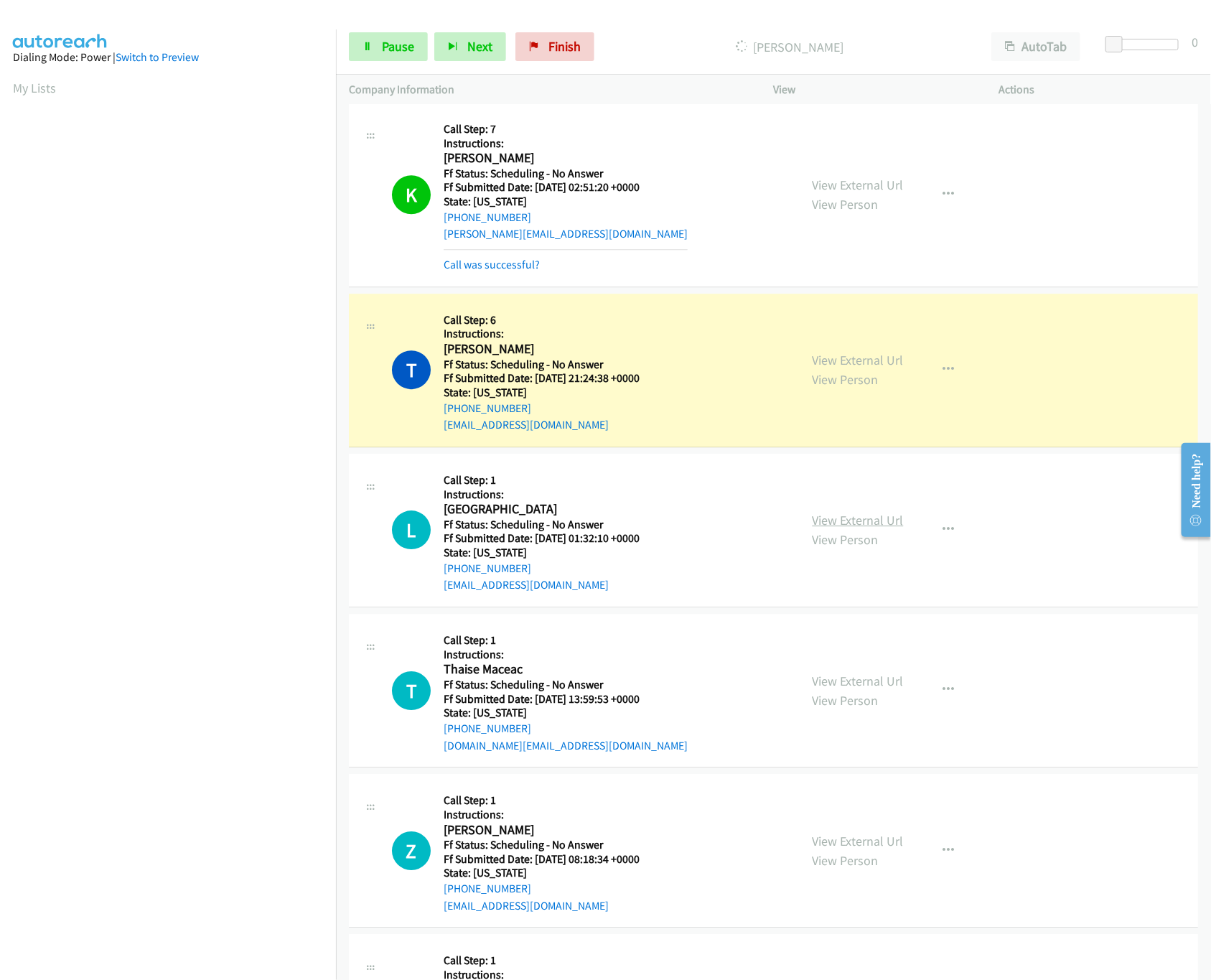
click at [846, 529] on link "View External Url" at bounding box center [858, 520] width 91 height 17
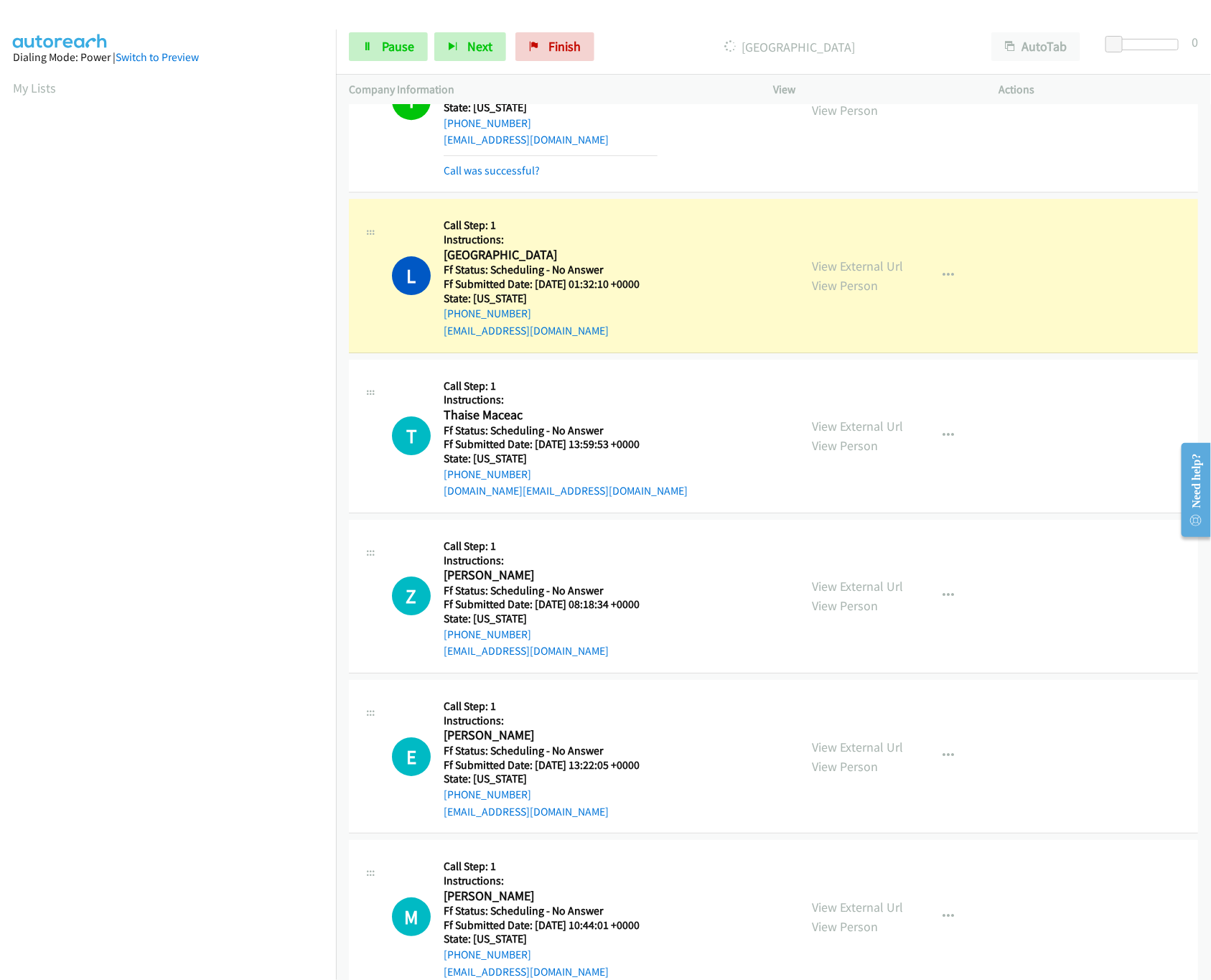
scroll to position [2010, 0]
click at [853, 430] on link "View External Url" at bounding box center [858, 424] width 91 height 17
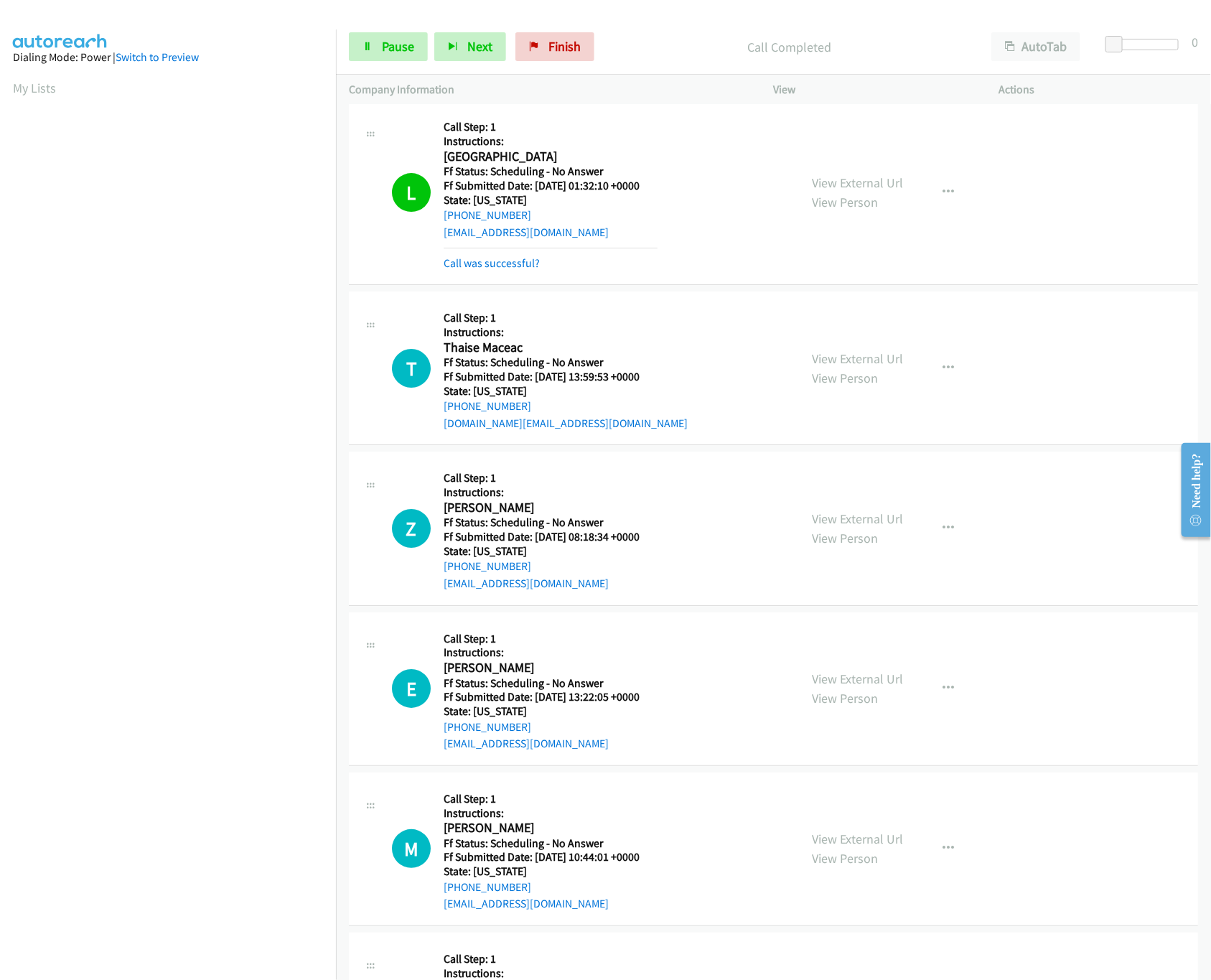
scroll to position [2296, 0]
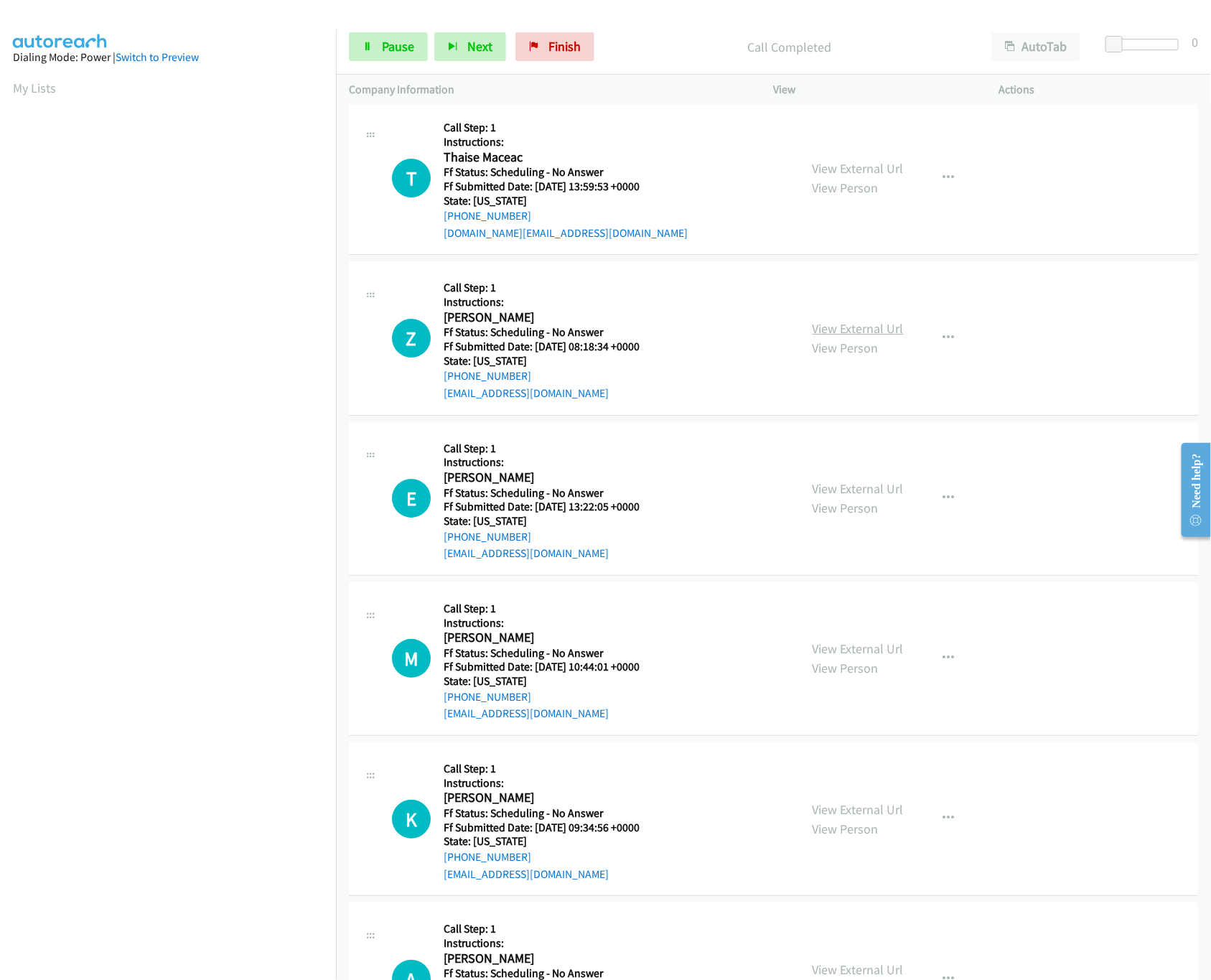
click at [838, 336] on link "View External Url" at bounding box center [858, 328] width 91 height 17
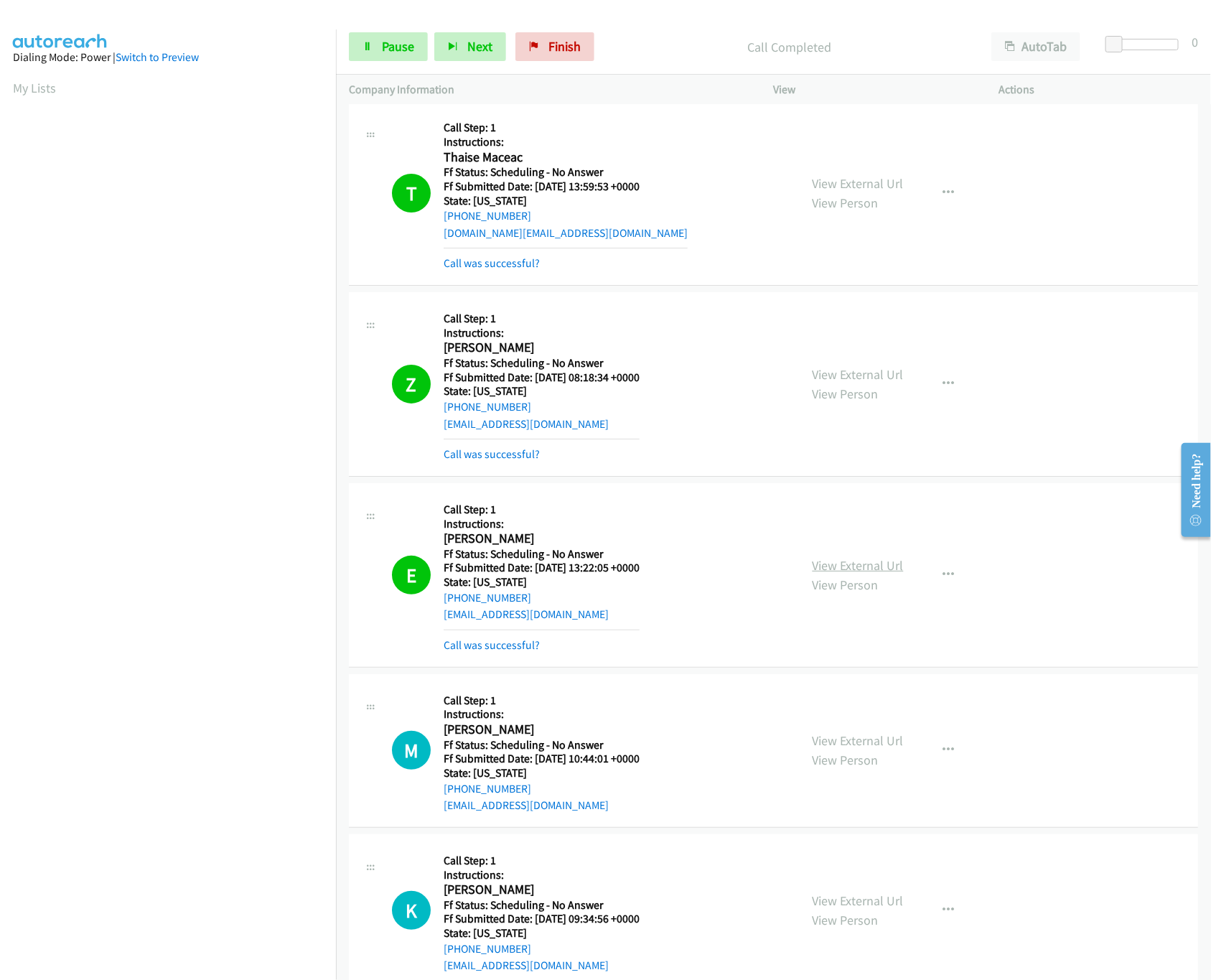
click at [851, 574] on link "View External Url" at bounding box center [858, 565] width 91 height 17
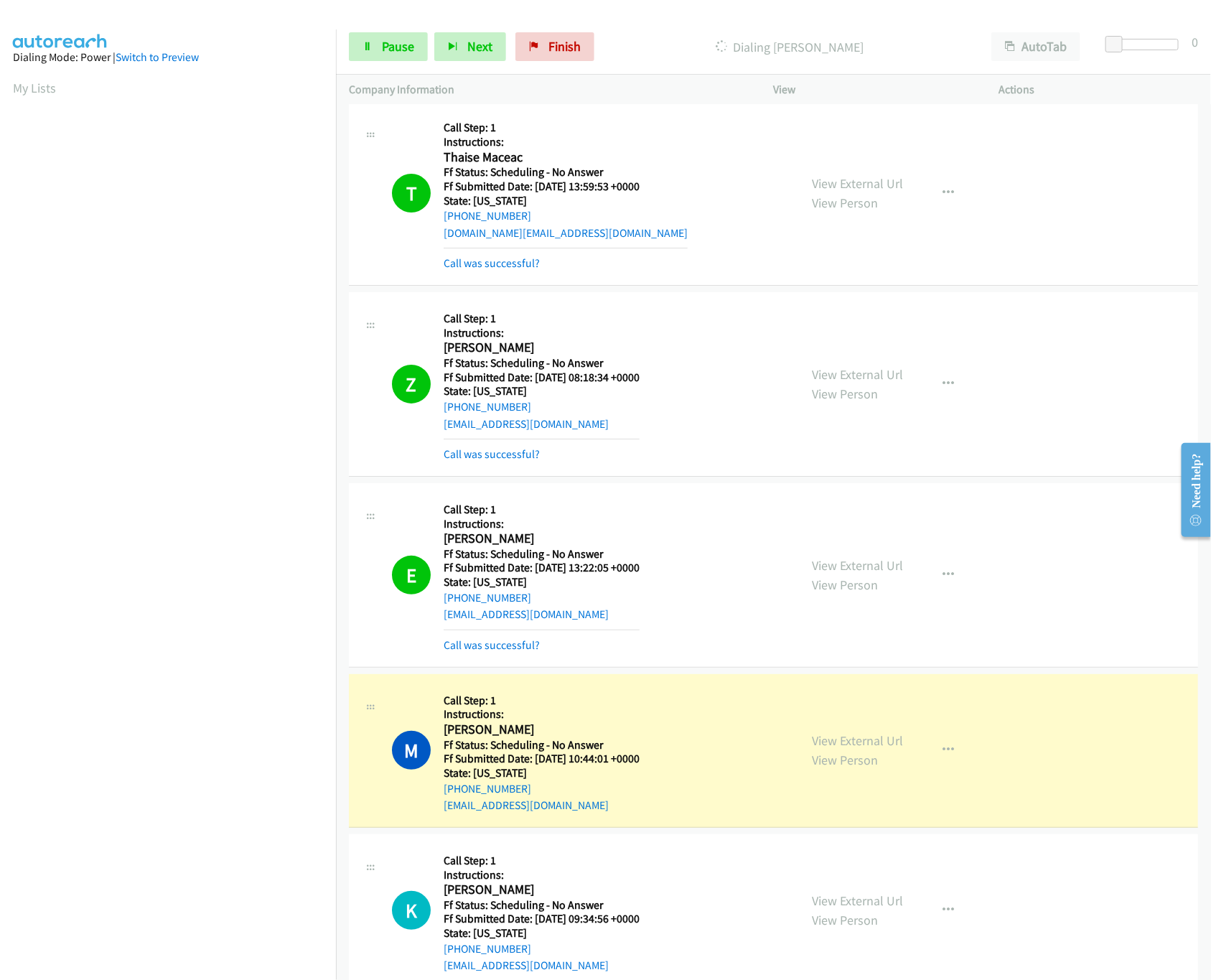
scroll to position [2584, 0]
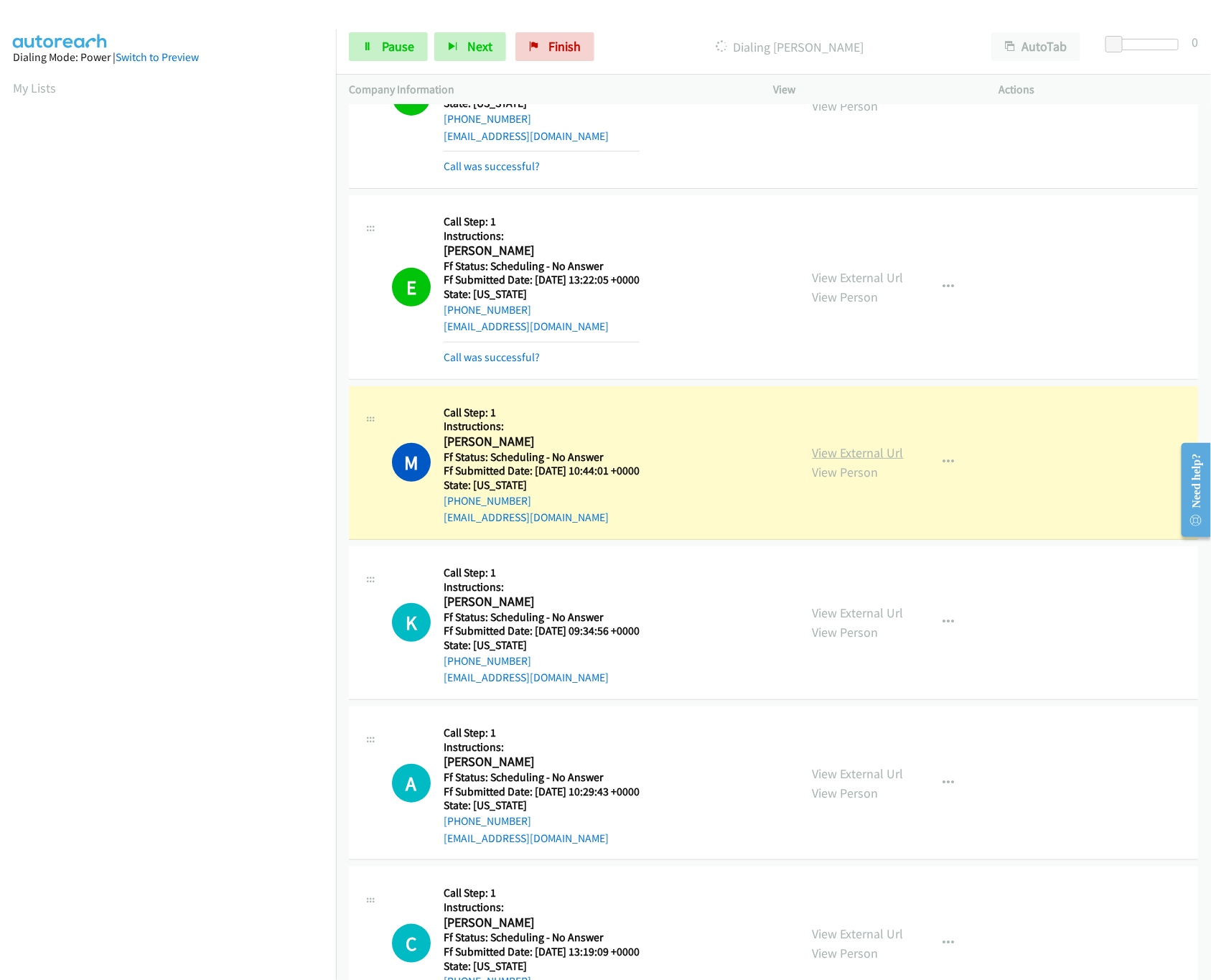
click at [880, 461] on link "View External Url" at bounding box center [858, 452] width 91 height 17
click at [369, 47] on icon at bounding box center [368, 47] width 10 height 10
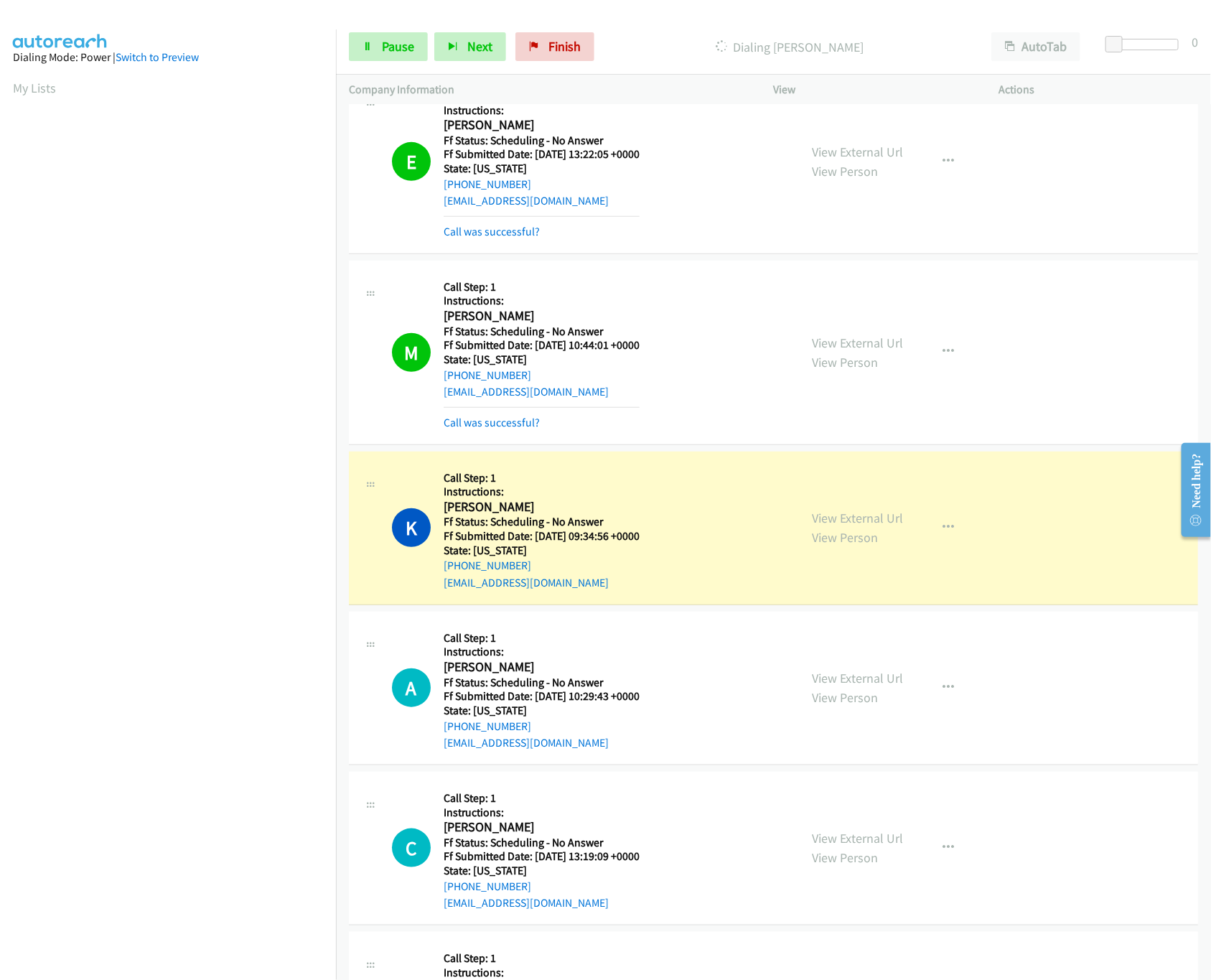
scroll to position [2871, 0]
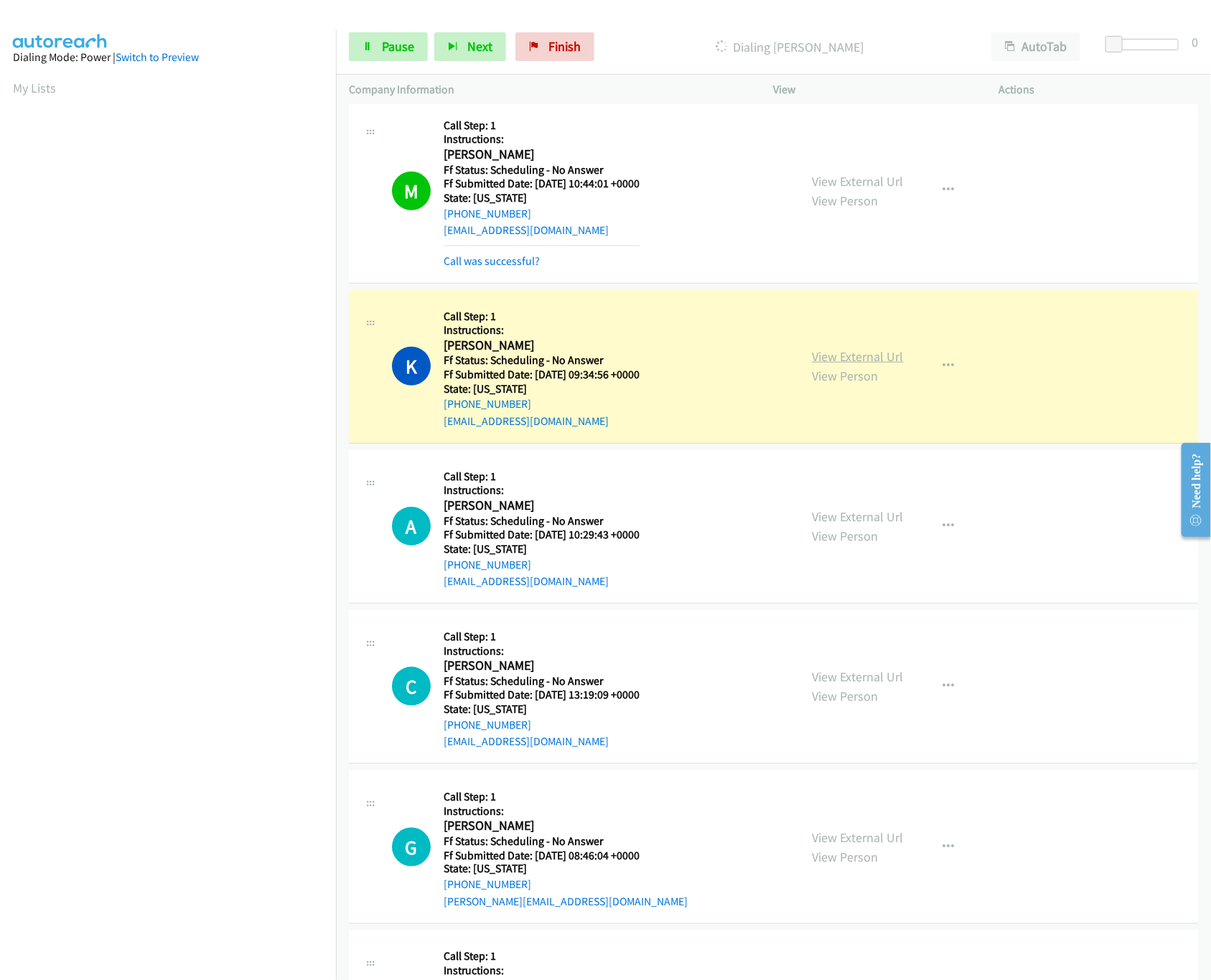
click at [836, 363] on link "View External Url" at bounding box center [858, 356] width 91 height 17
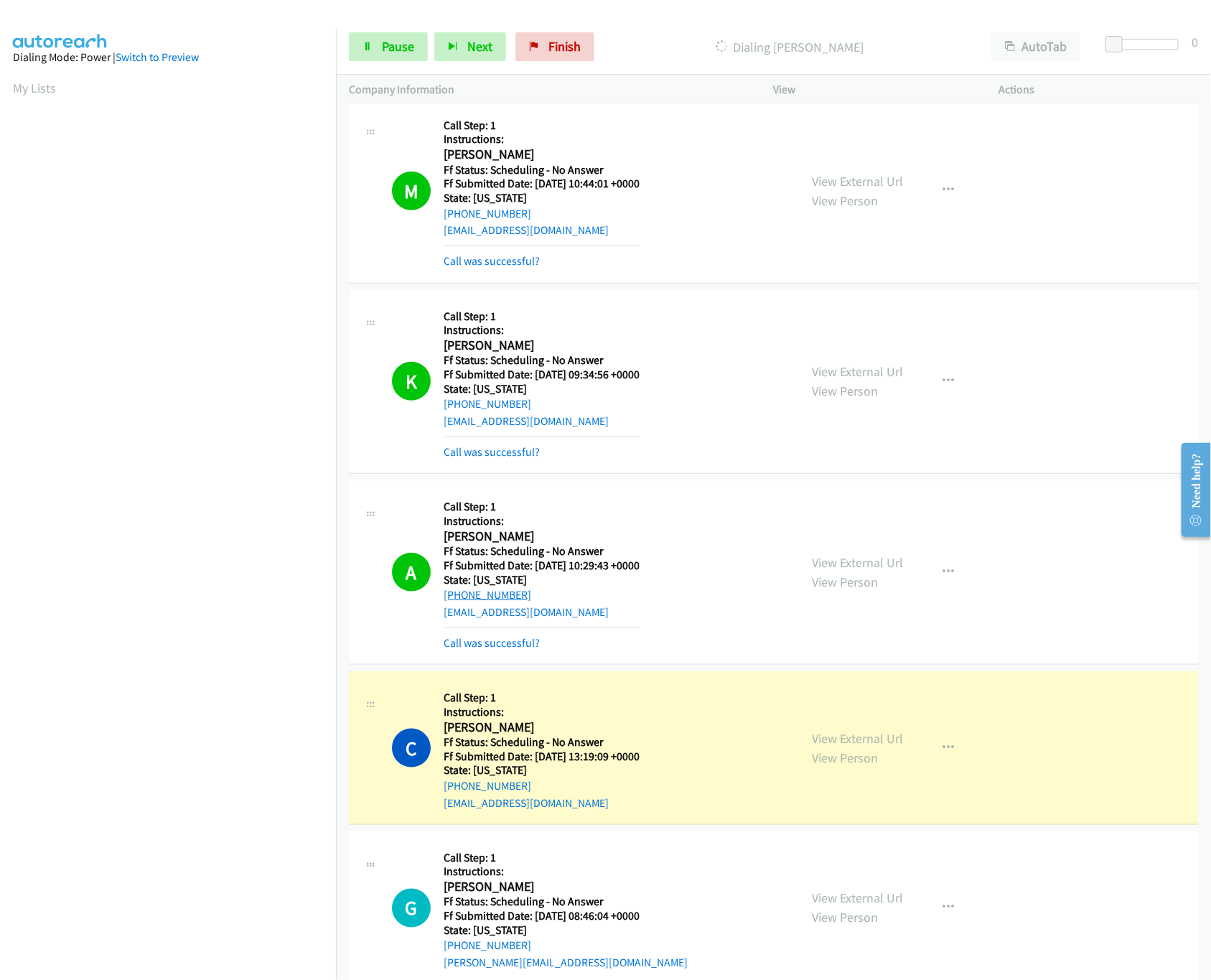
copy link "1 207-294-1080"
drag, startPoint x: 526, startPoint y: 603, endPoint x: 449, endPoint y: 609, distance: 77.2
click at [449, 604] on div "+1 207-294-1080" at bounding box center [541, 595] width 196 height 17
click at [853, 740] on div "View External Url View Person" at bounding box center [858, 748] width 91 height 39
click at [856, 746] on link "View External Url" at bounding box center [858, 738] width 91 height 17
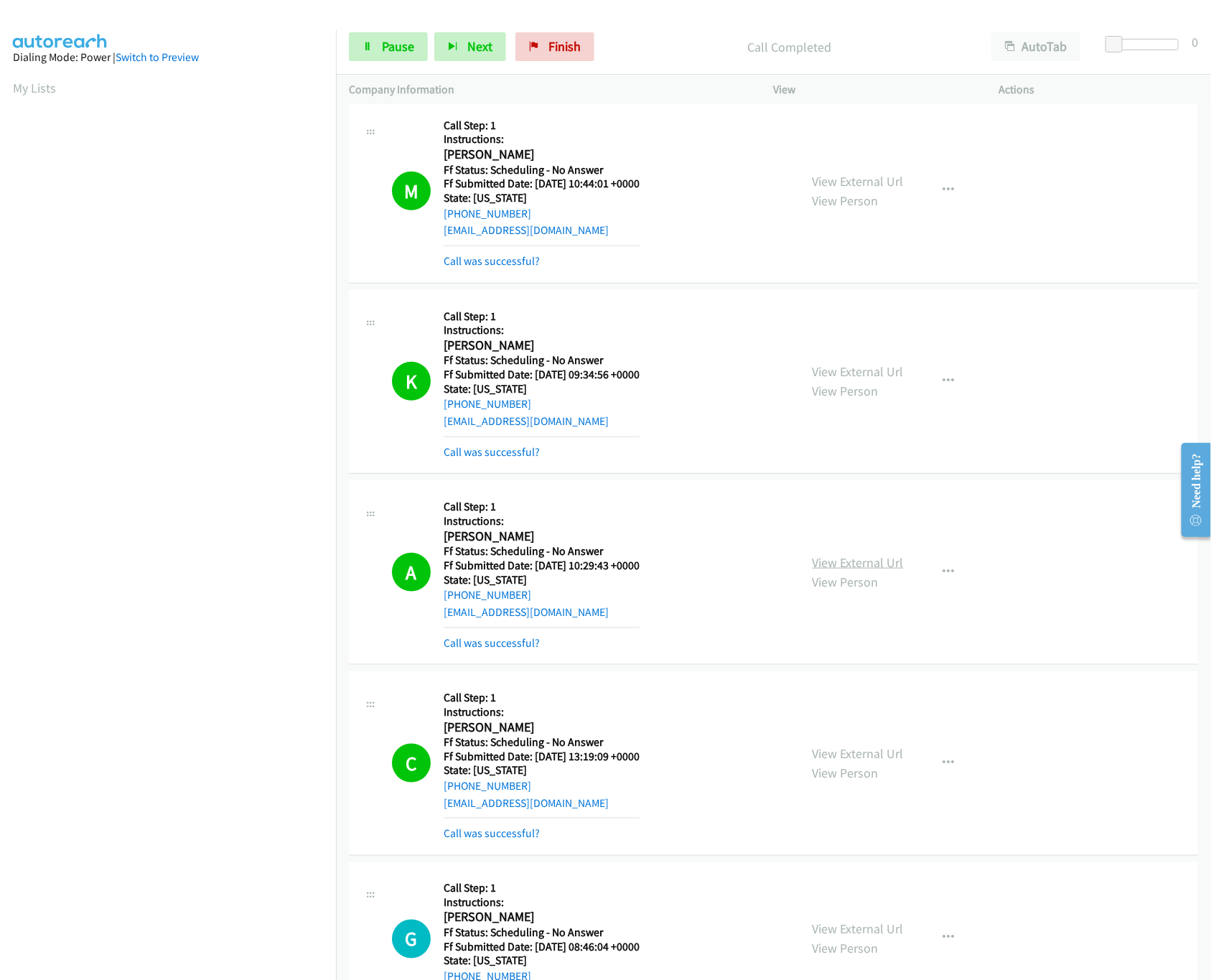
click at [851, 571] on link "View External Url" at bounding box center [858, 562] width 91 height 17
click at [857, 762] on link "View External Url" at bounding box center [858, 753] width 91 height 17
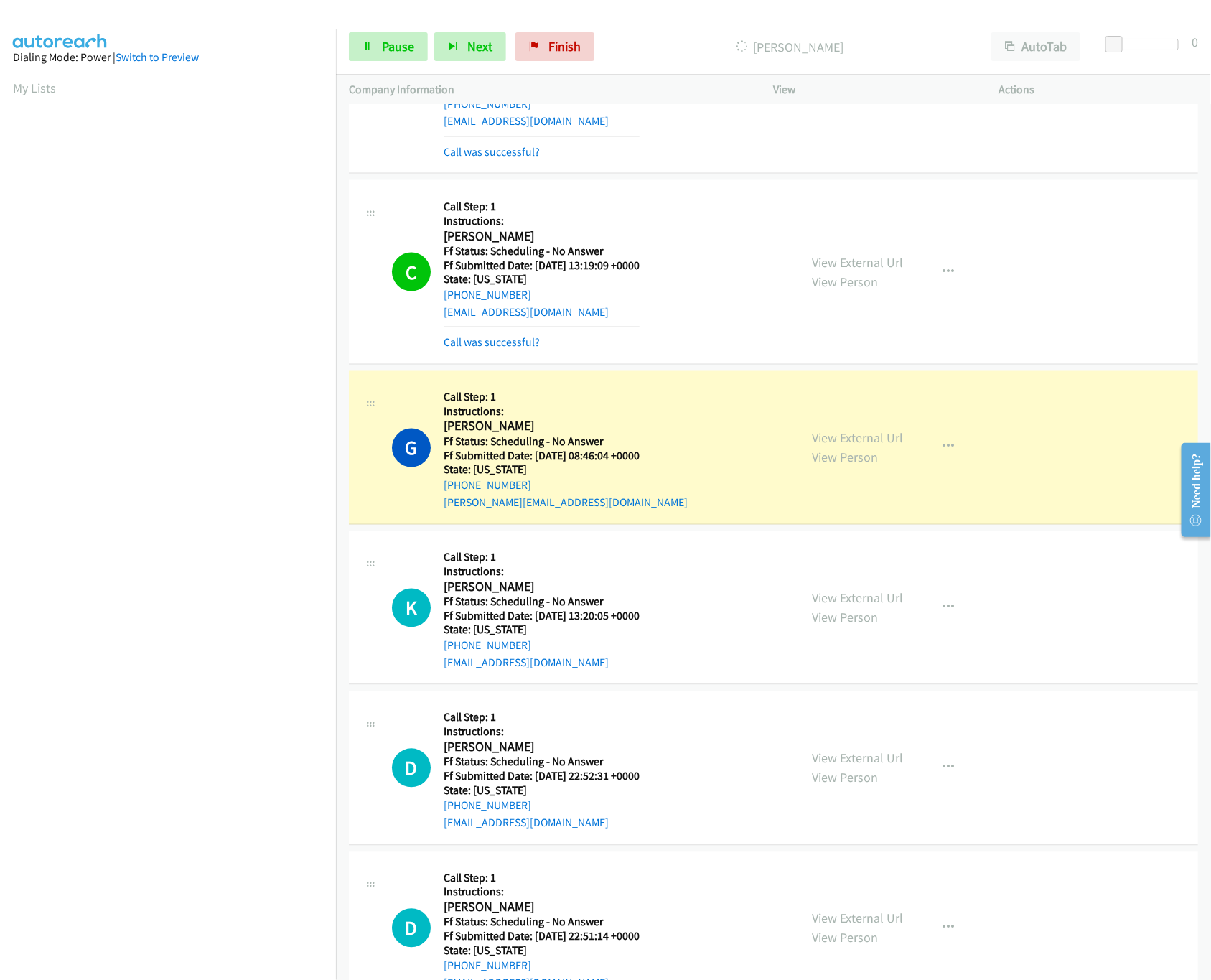
scroll to position [3445, 0]
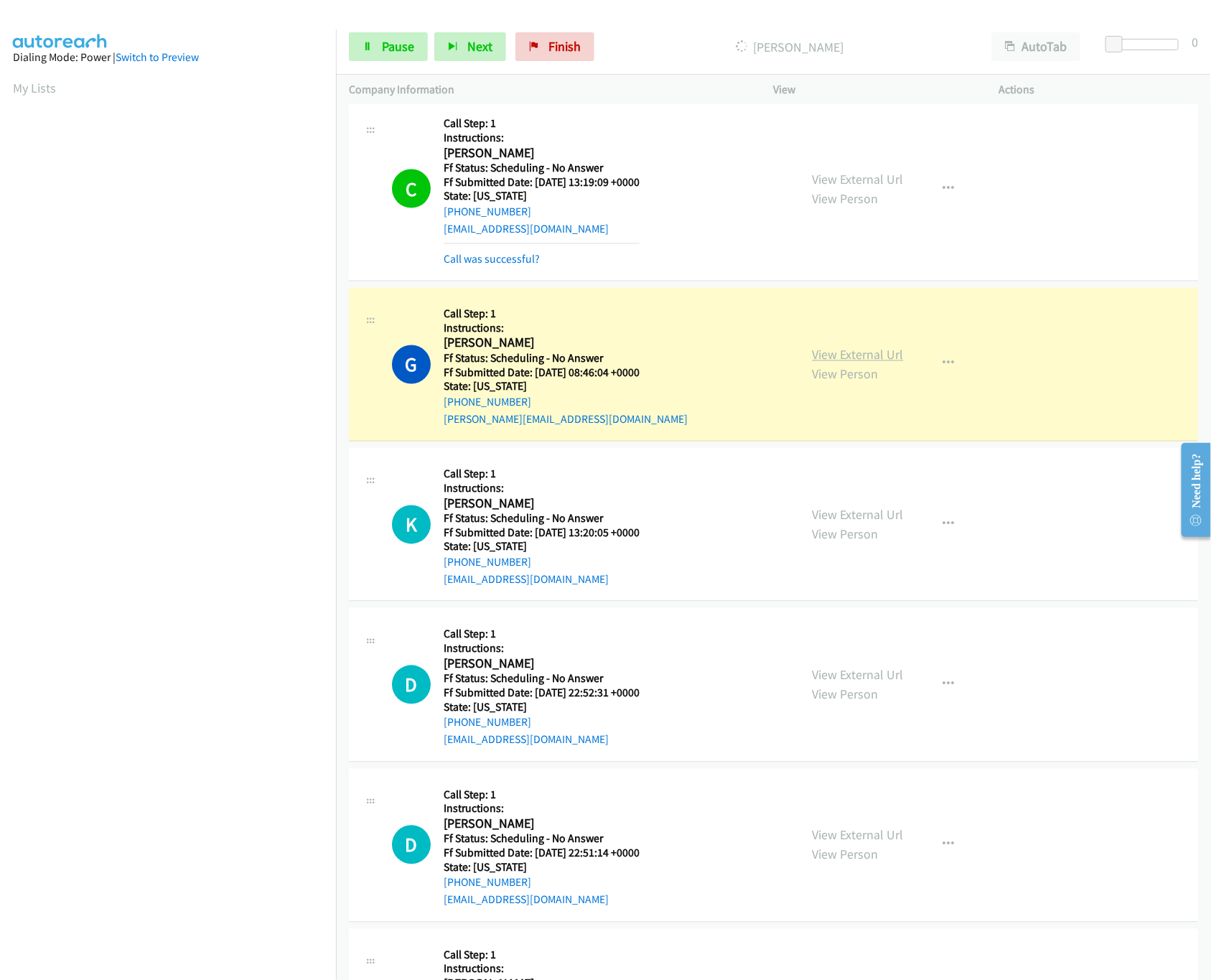
click at [859, 360] on link "View External Url" at bounding box center [858, 355] width 91 height 17
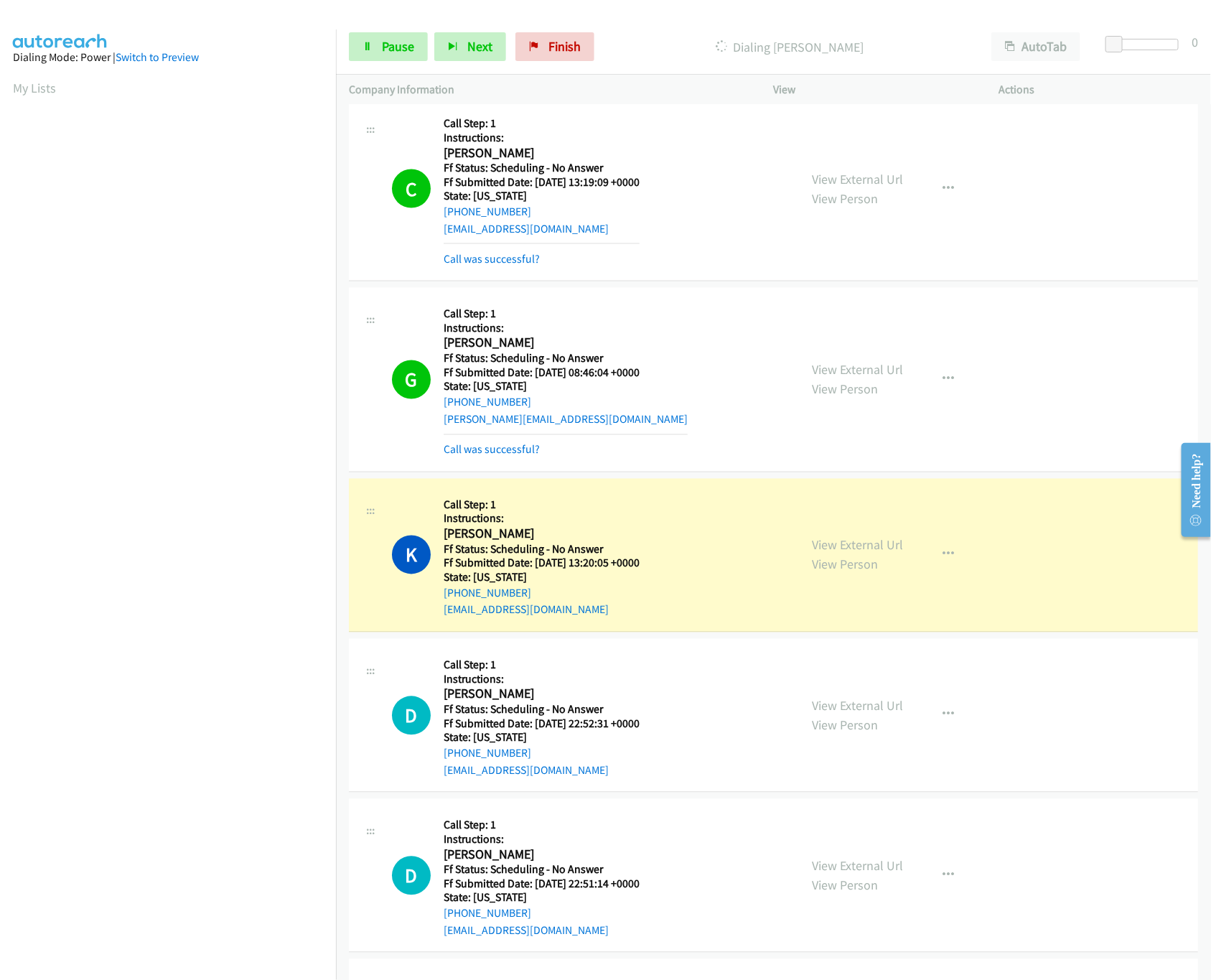
scroll to position [3588, 0]
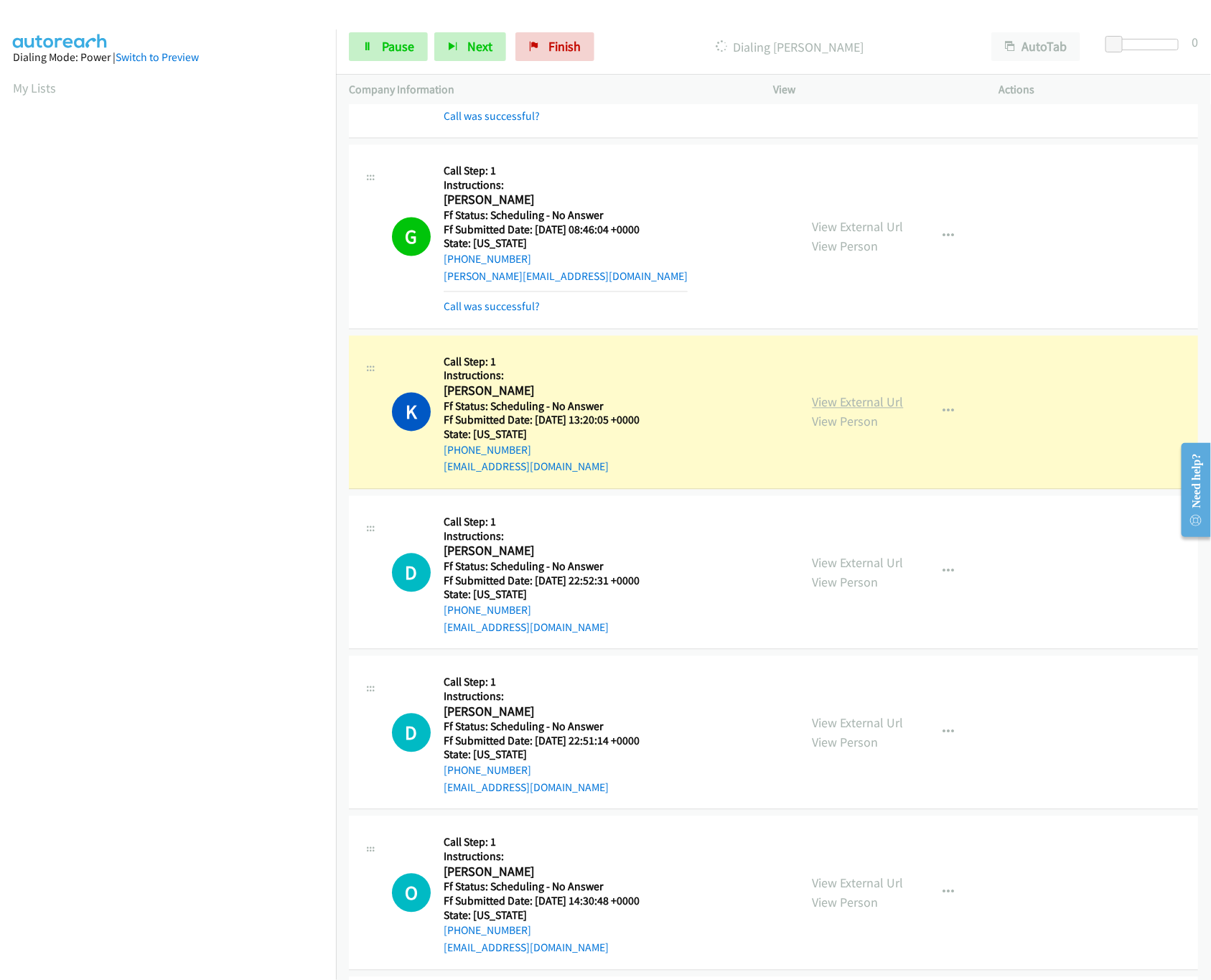
click at [875, 411] on link "View External Url" at bounding box center [858, 402] width 91 height 17
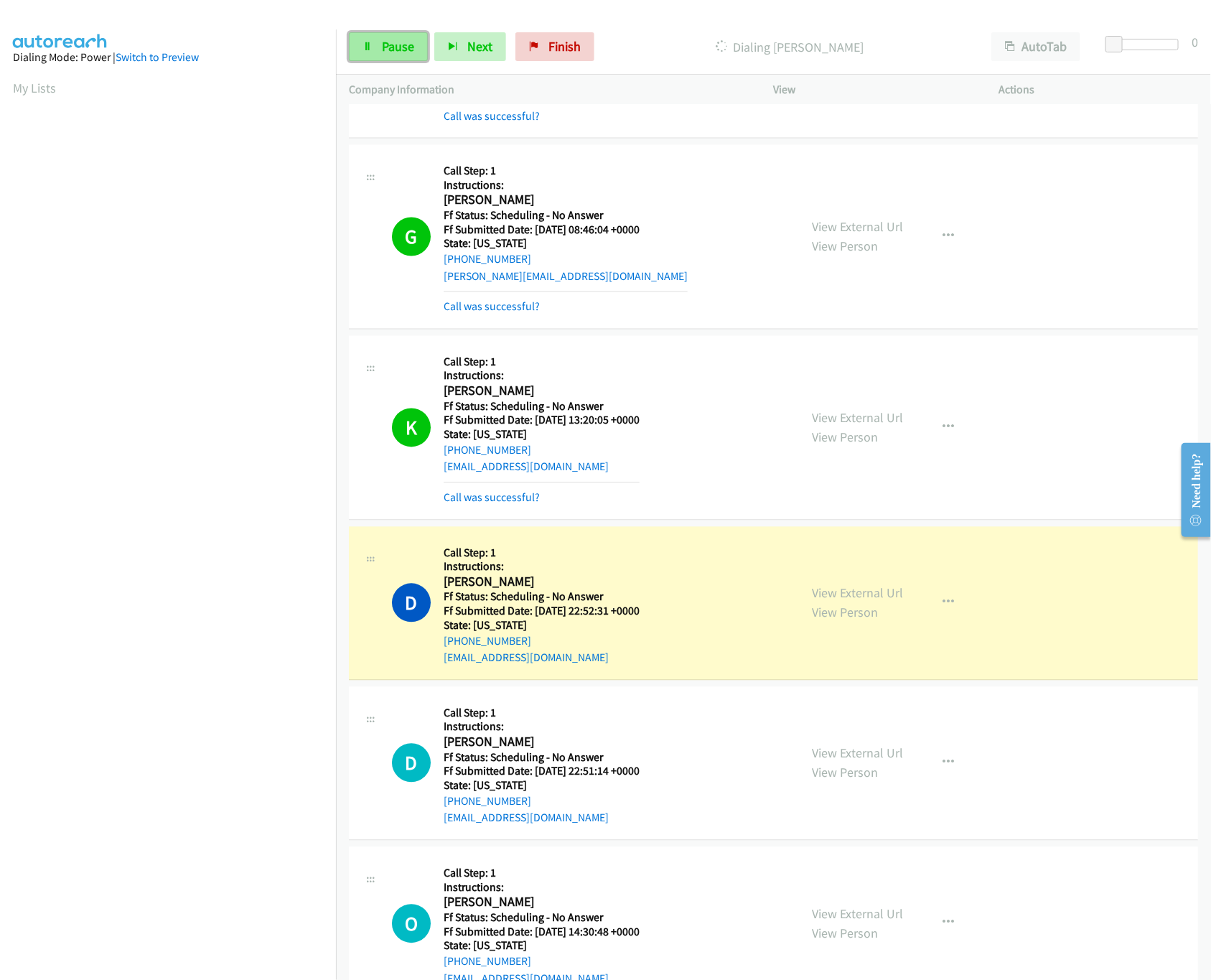
click at [360, 43] on link "Pause" at bounding box center [388, 46] width 79 height 28
click at [823, 601] on link "View External Url" at bounding box center [858, 593] width 91 height 17
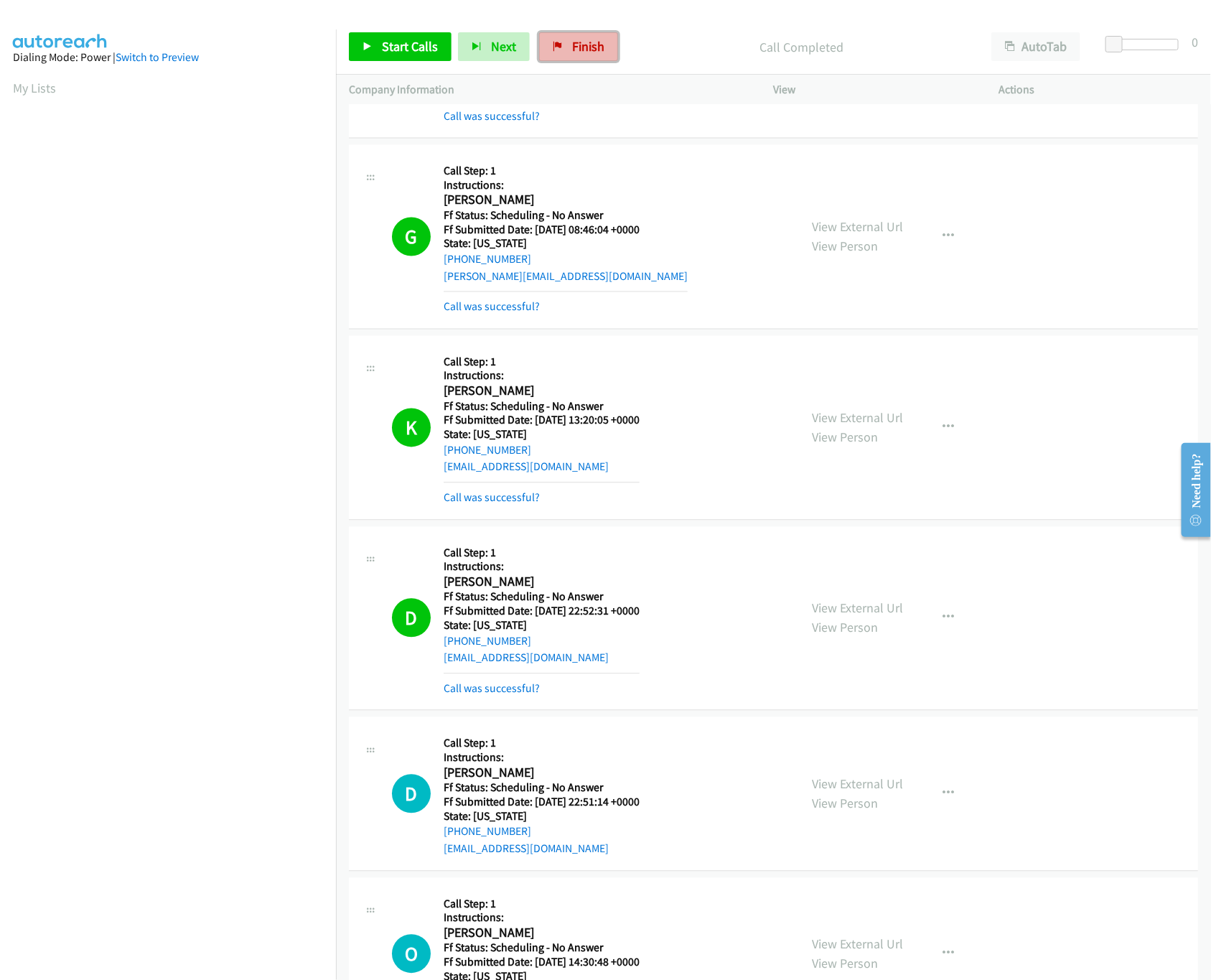
click at [588, 54] on span "Finish" at bounding box center [588, 46] width 32 height 17
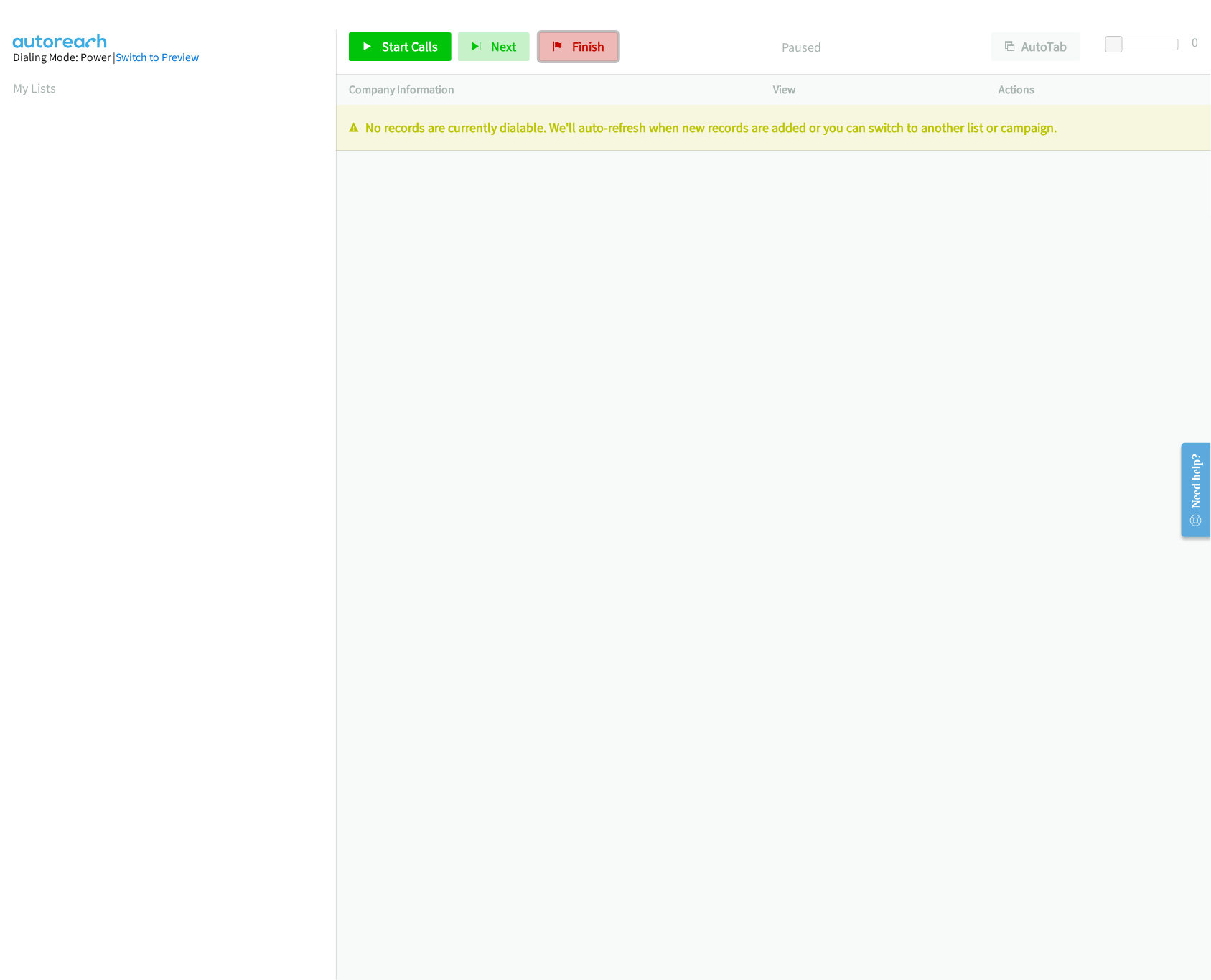
click at [584, 54] on span "Finish" at bounding box center [588, 46] width 32 height 17
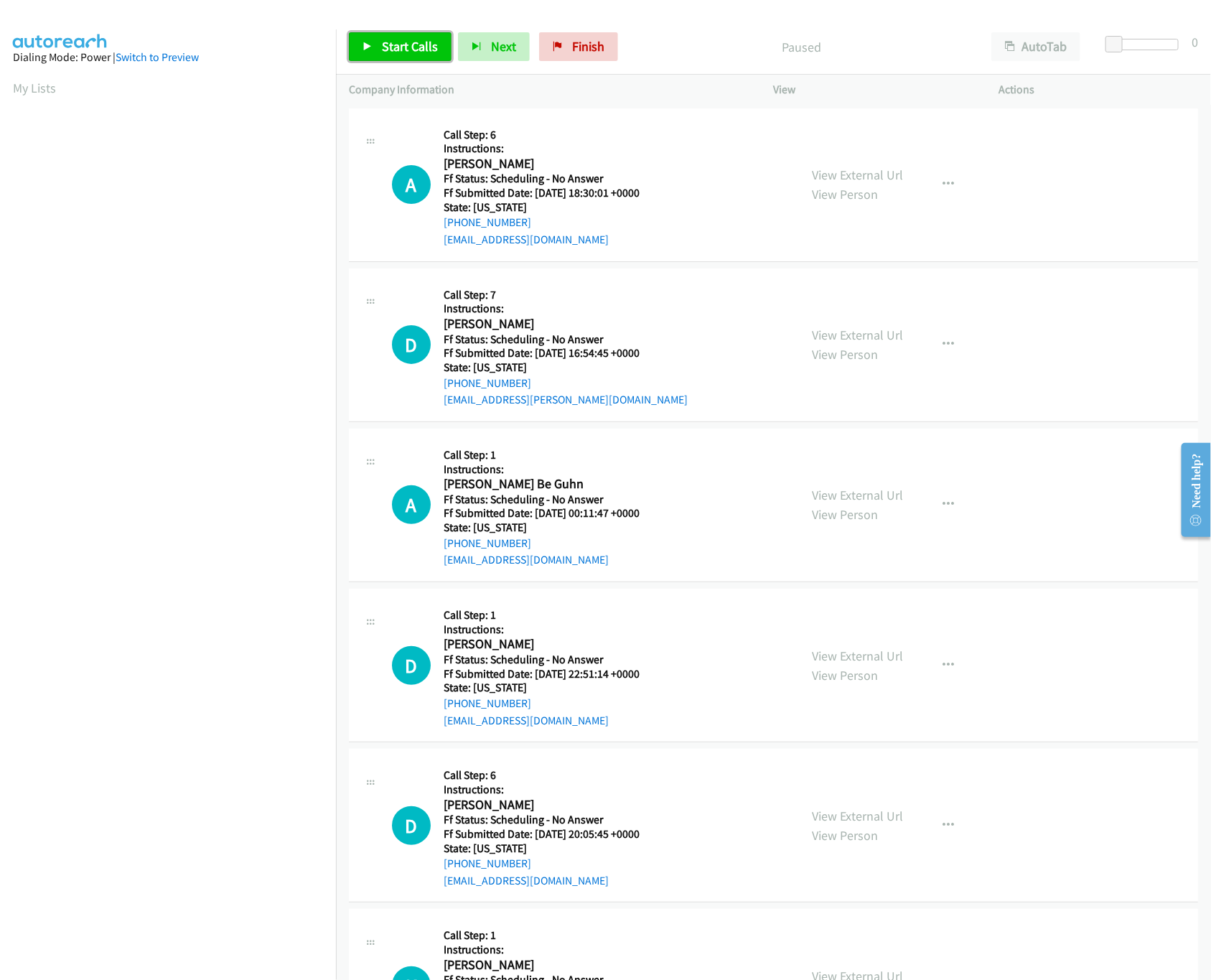
click at [403, 55] on link "Start Calls" at bounding box center [400, 46] width 103 height 28
click at [869, 167] on link "View External Url" at bounding box center [858, 175] width 91 height 17
click at [855, 341] on link "View External Url" at bounding box center [858, 335] width 91 height 17
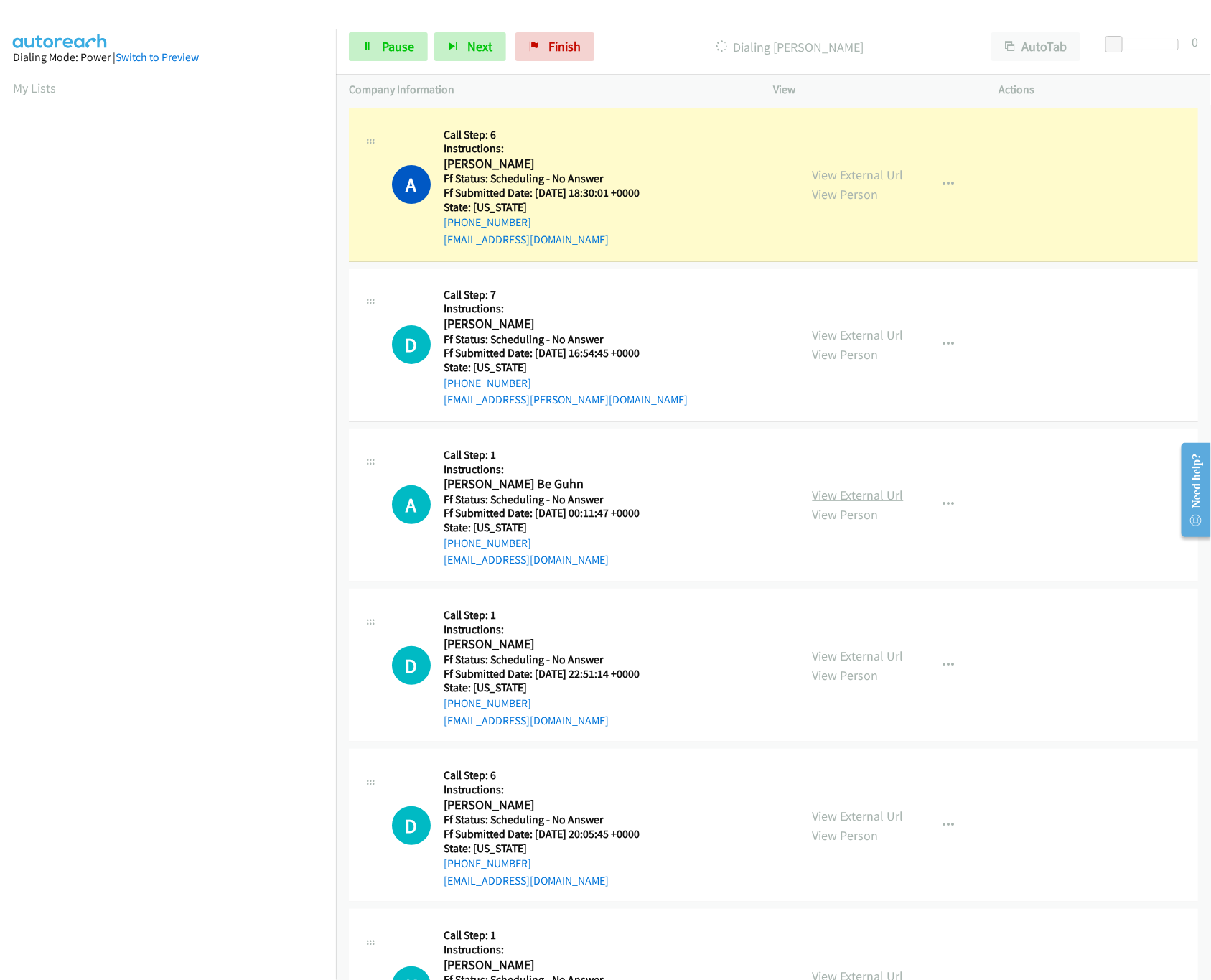
click at [875, 493] on link "View External Url" at bounding box center [858, 494] width 91 height 17
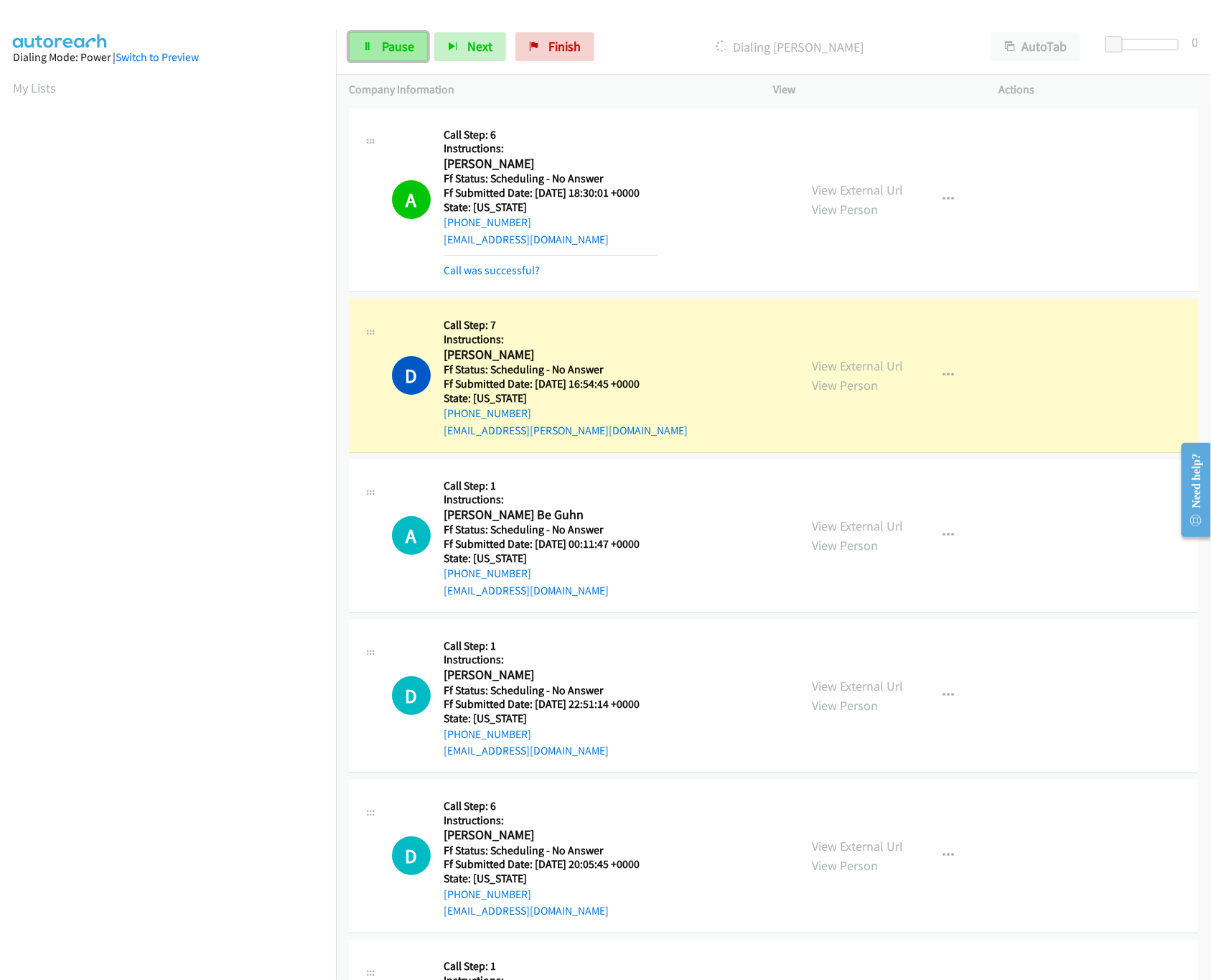
click at [394, 44] on span "Pause" at bounding box center [398, 46] width 32 height 17
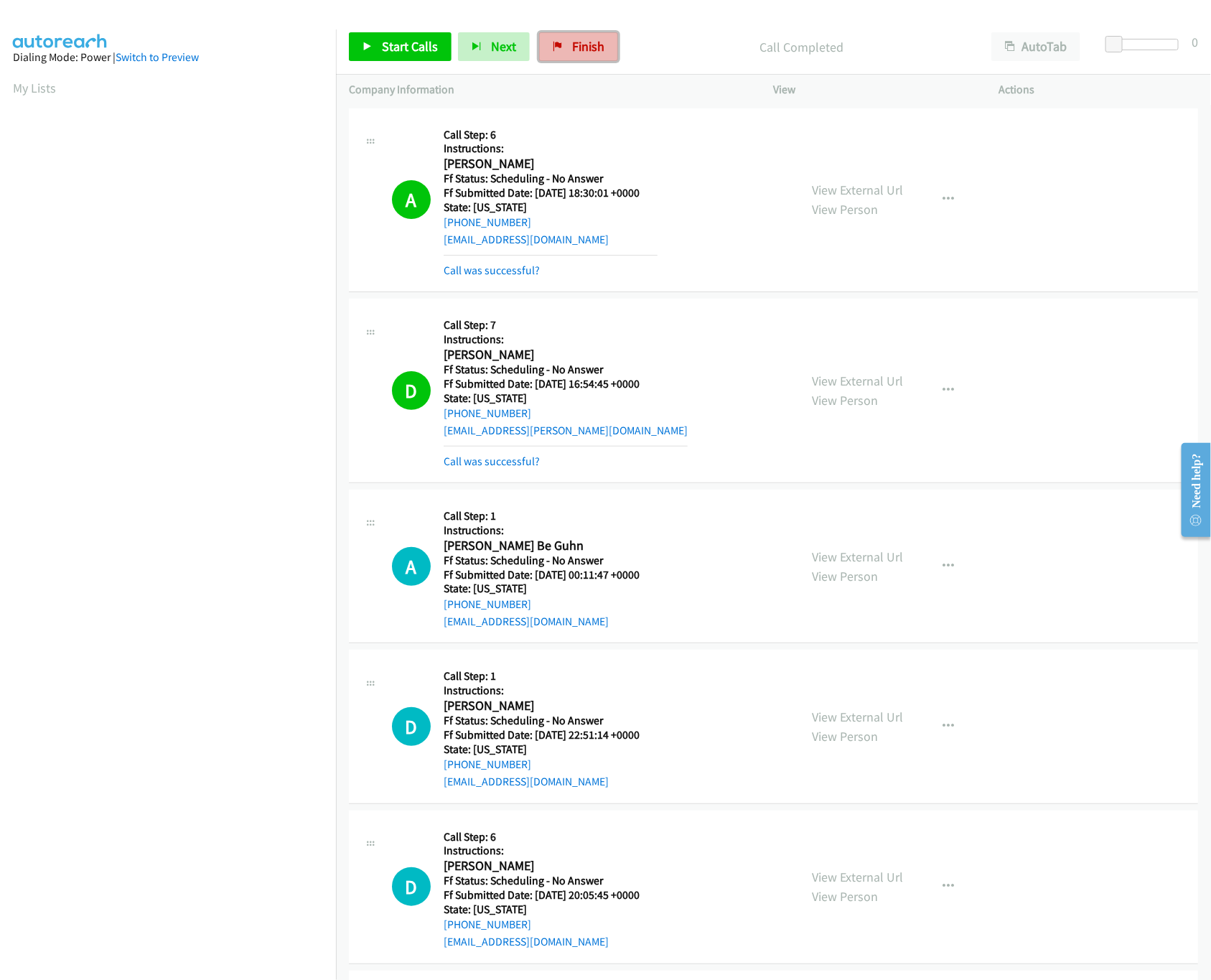
click at [580, 52] on span "Finish" at bounding box center [588, 46] width 32 height 17
